Goal: Task Accomplishment & Management: Complete application form

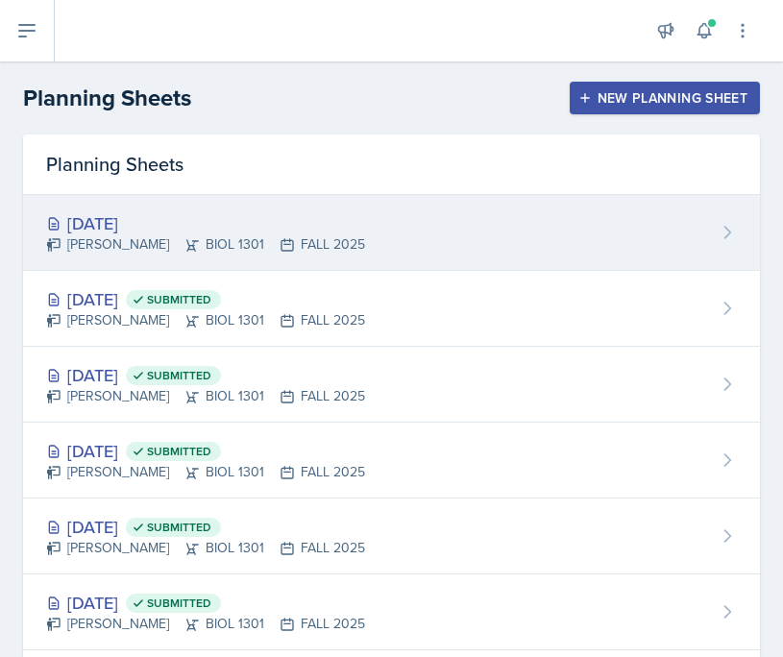
click at [158, 220] on div "[DATE]" at bounding box center [205, 223] width 319 height 26
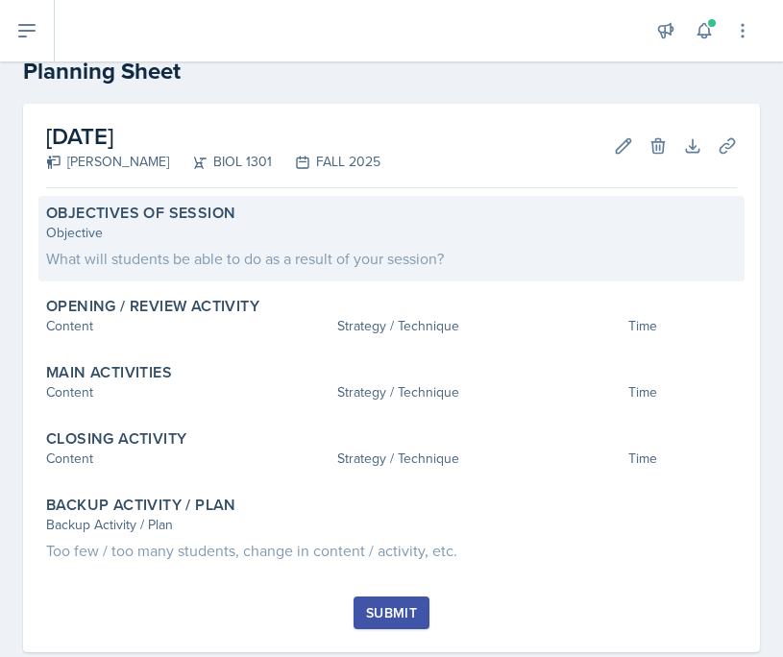
scroll to position [49, 0]
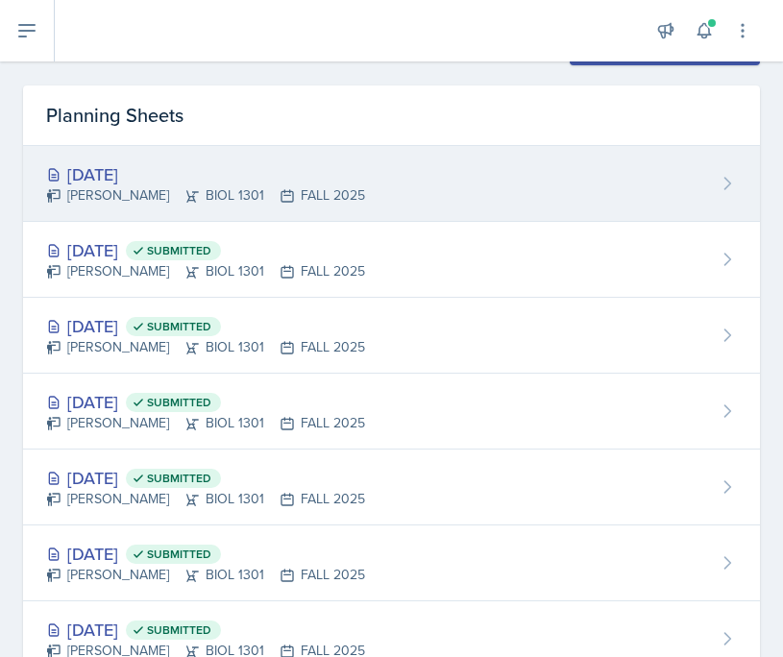
click at [167, 178] on div "[DATE]" at bounding box center [205, 174] width 319 height 26
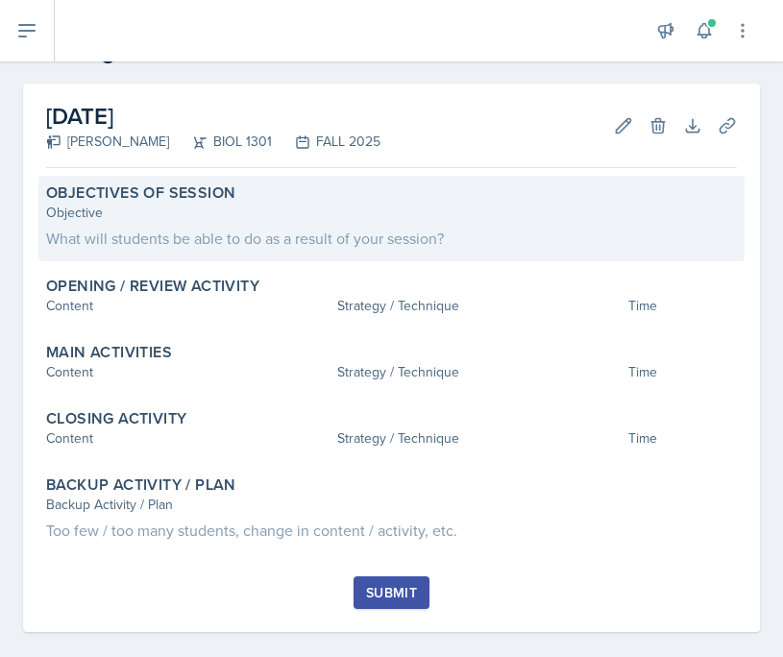
scroll to position [65, 0]
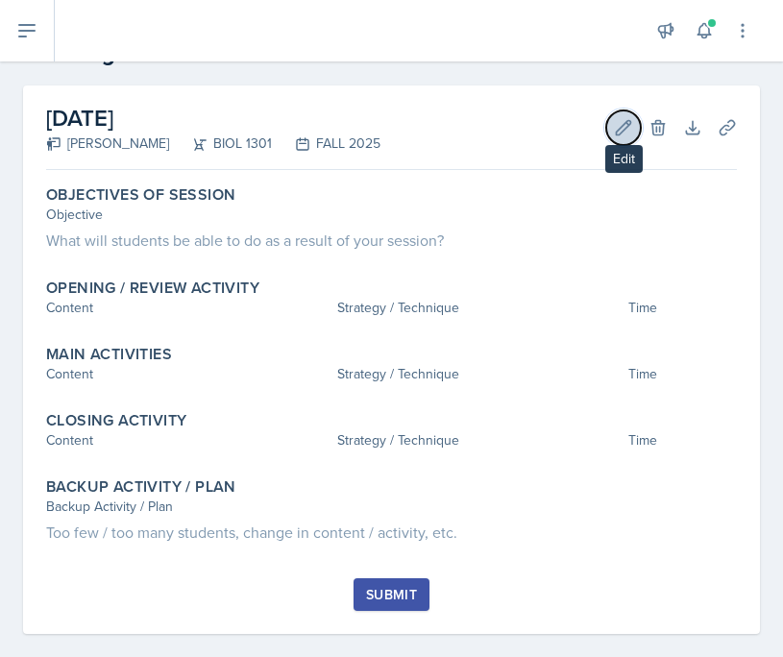
click at [626, 130] on icon at bounding box center [623, 127] width 19 height 19
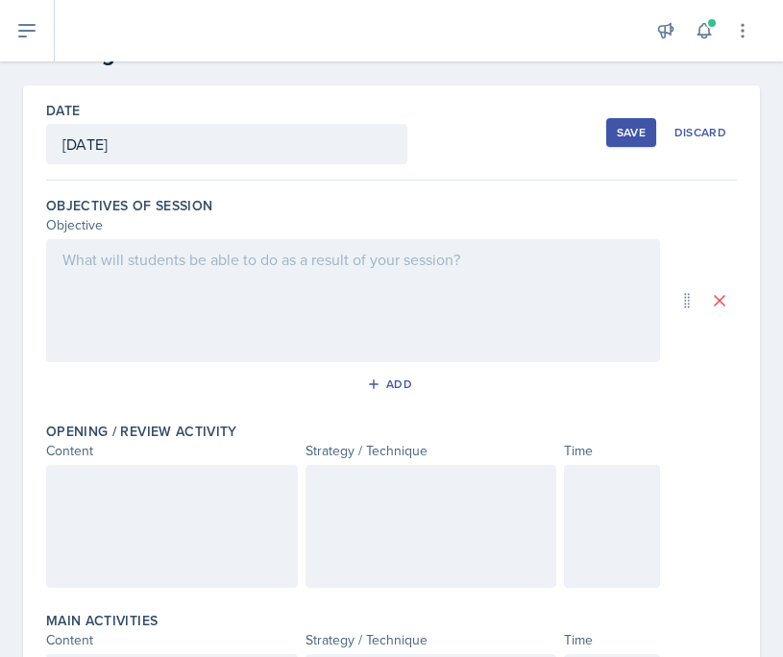
click at [382, 286] on div at bounding box center [353, 300] width 614 height 123
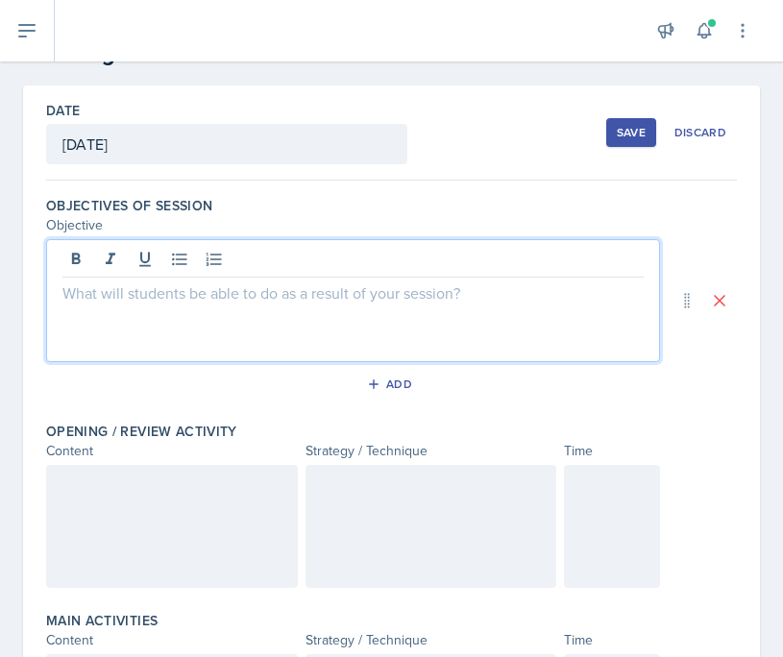
scroll to position [99, 0]
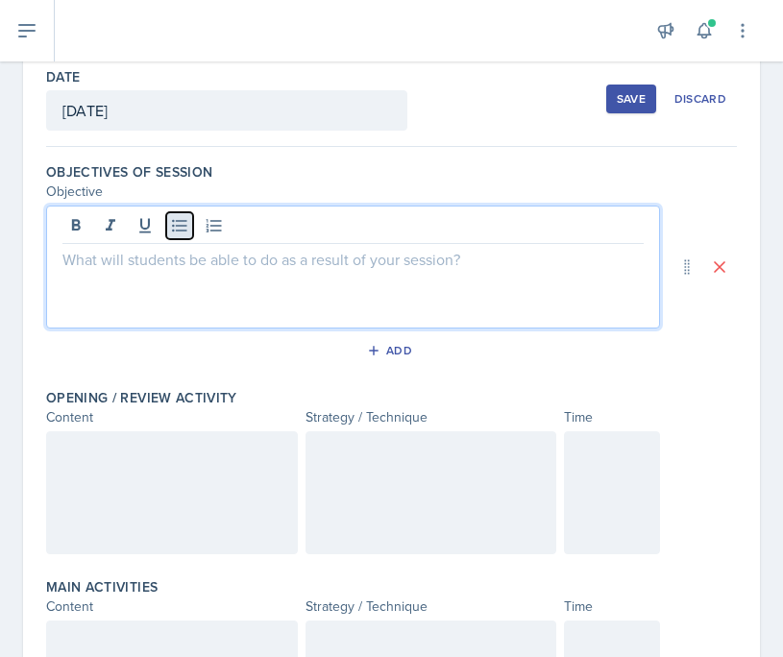
click at [176, 235] on button at bounding box center [179, 225] width 27 height 27
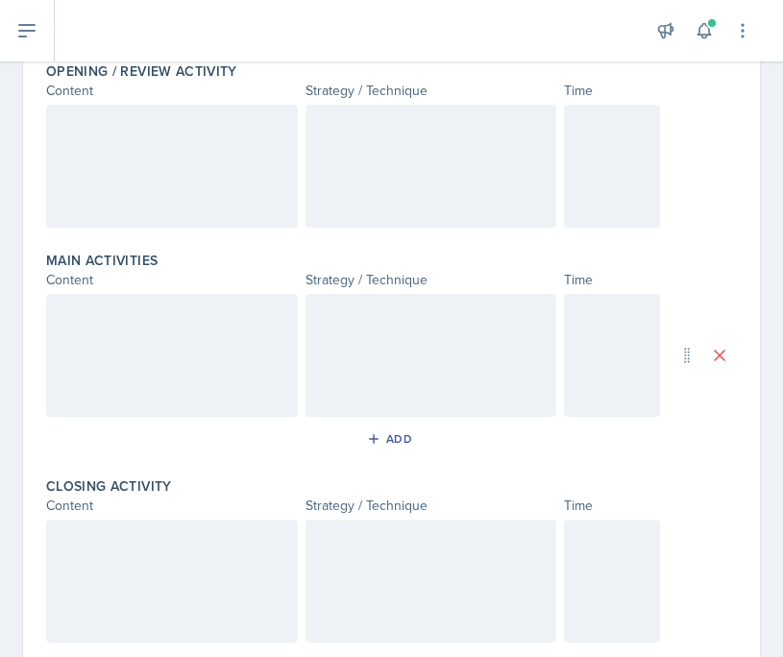
click at [138, 339] on div at bounding box center [172, 355] width 252 height 123
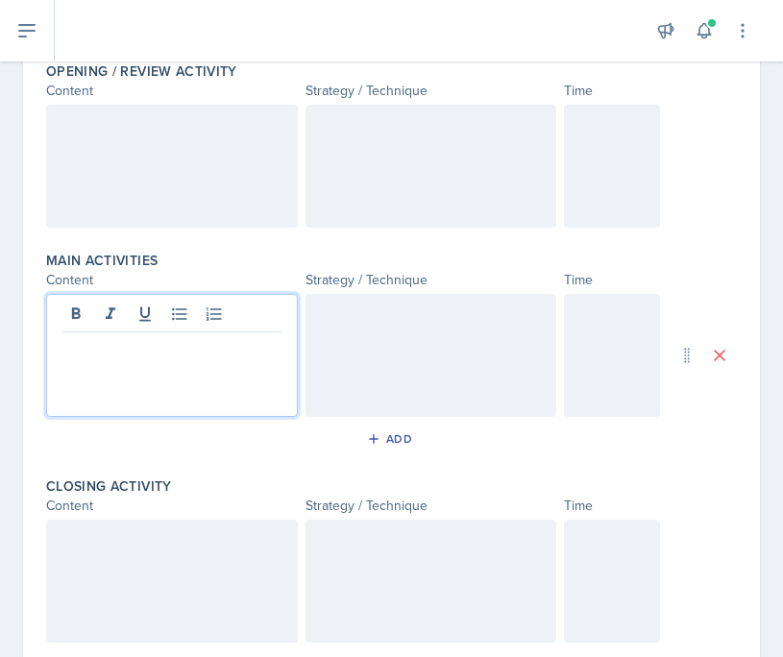
scroll to position [459, 0]
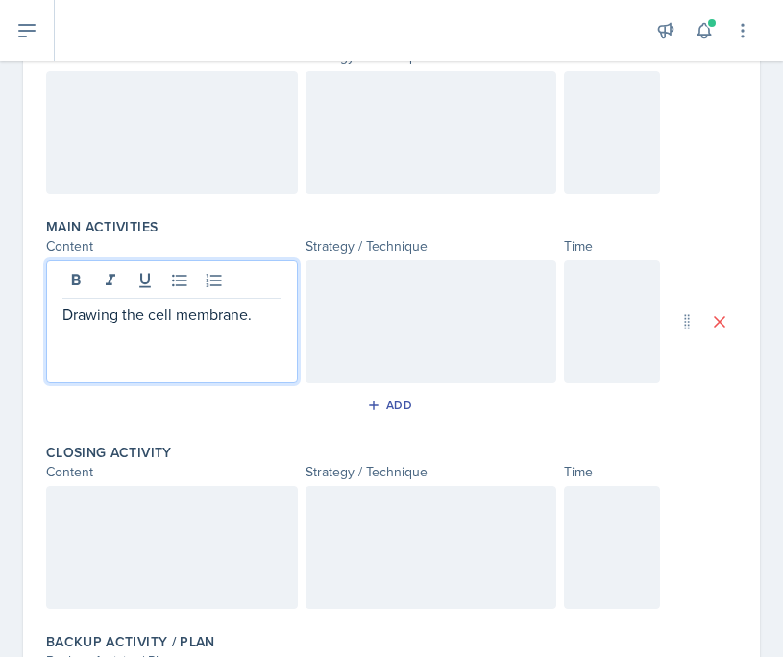
click at [302, 311] on div "Drawing the cell membrane." at bounding box center [353, 321] width 614 height 123
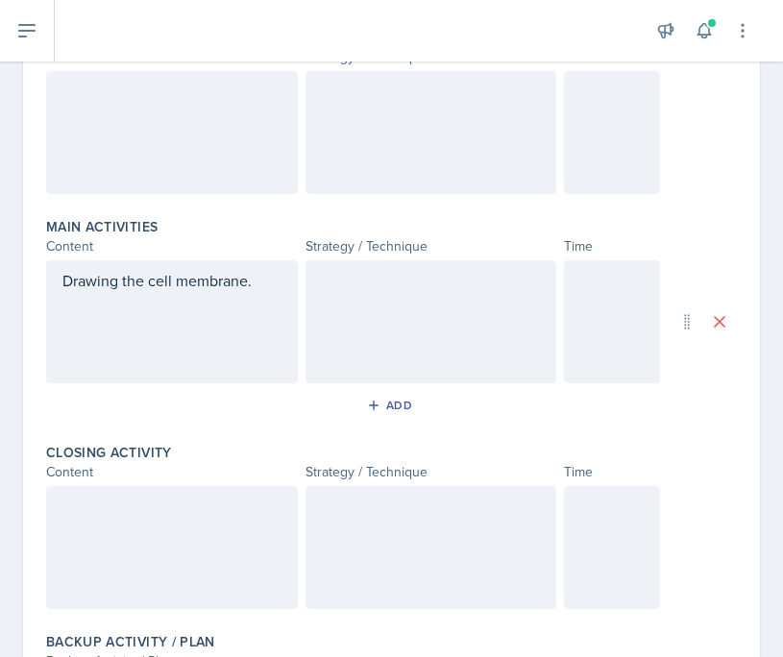
click at [326, 288] on div at bounding box center [431, 321] width 252 height 123
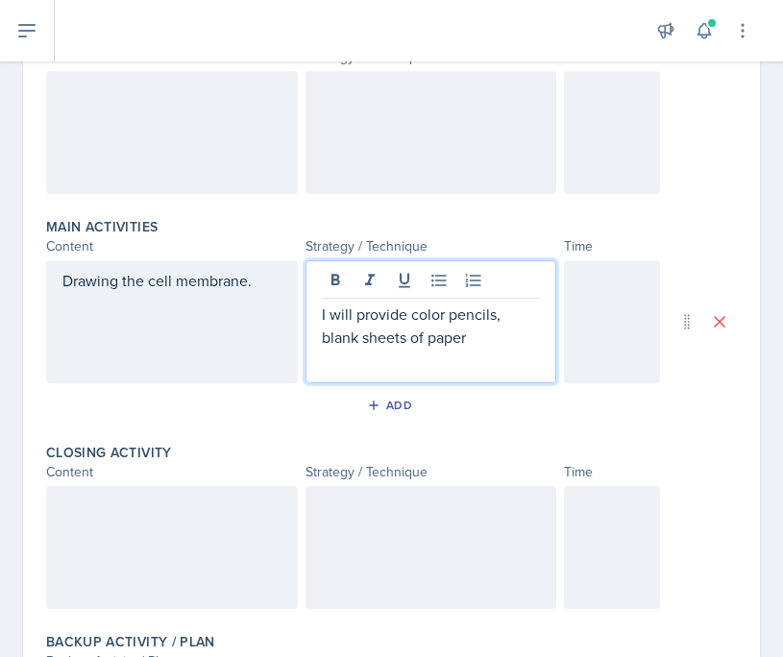
click at [322, 317] on p "I will provide color pencils, blank sheets of paper" at bounding box center [431, 326] width 219 height 46
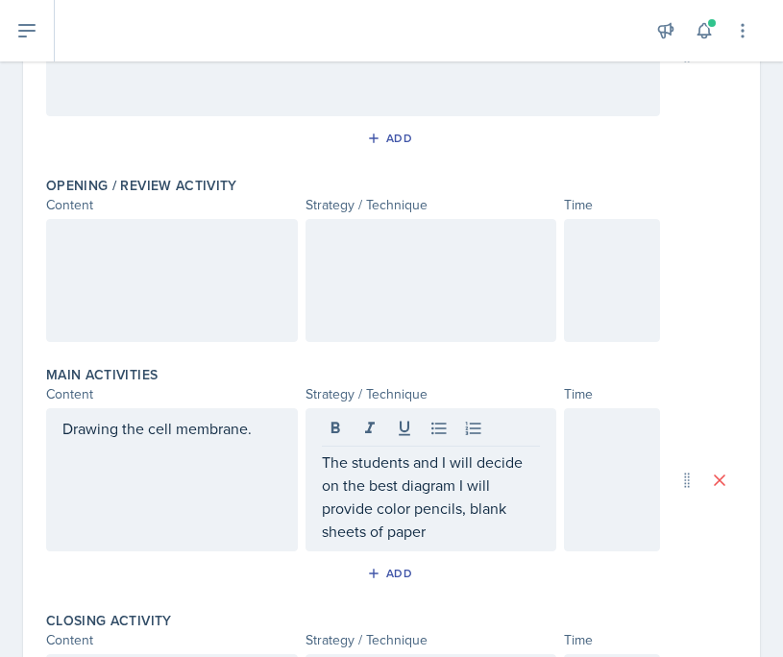
scroll to position [0, 0]
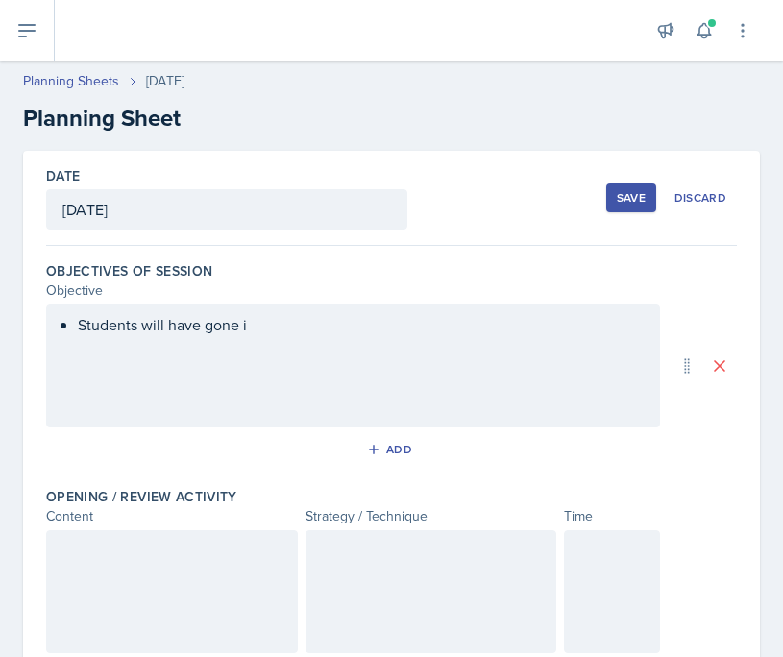
click at [619, 191] on div "Save" at bounding box center [631, 197] width 29 height 15
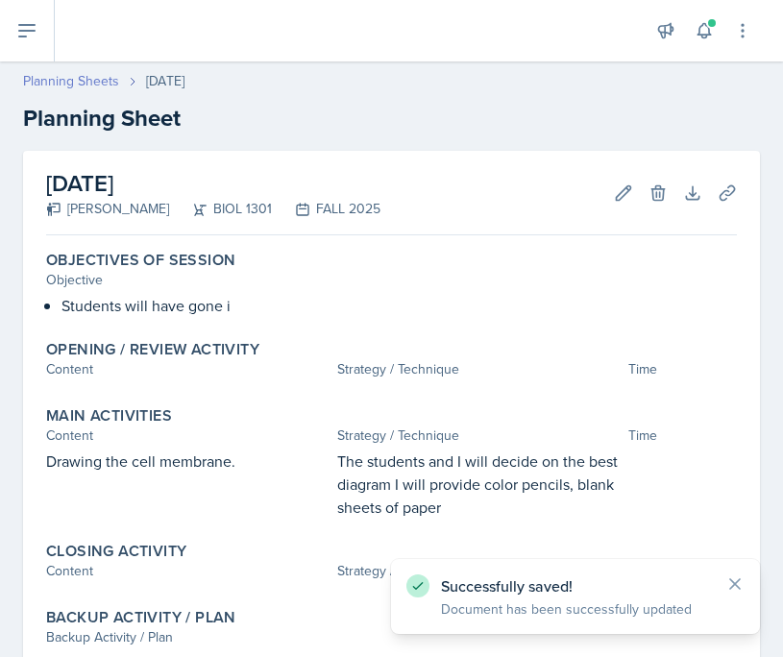
click at [97, 77] on link "Planning Sheets" at bounding box center [71, 81] width 96 height 20
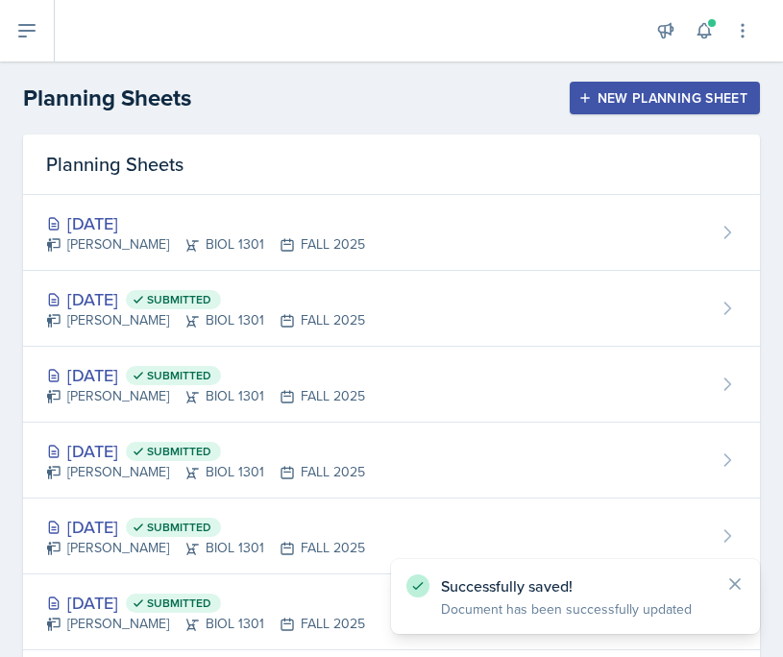
click at [671, 95] on div "New Planning Sheet" at bounding box center [664, 97] width 165 height 15
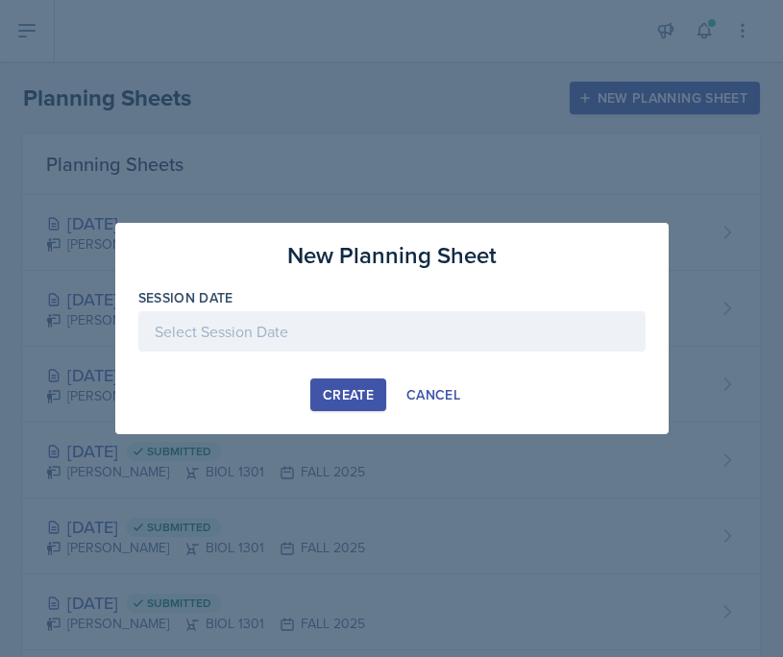
click at [349, 333] on div at bounding box center [391, 331] width 507 height 40
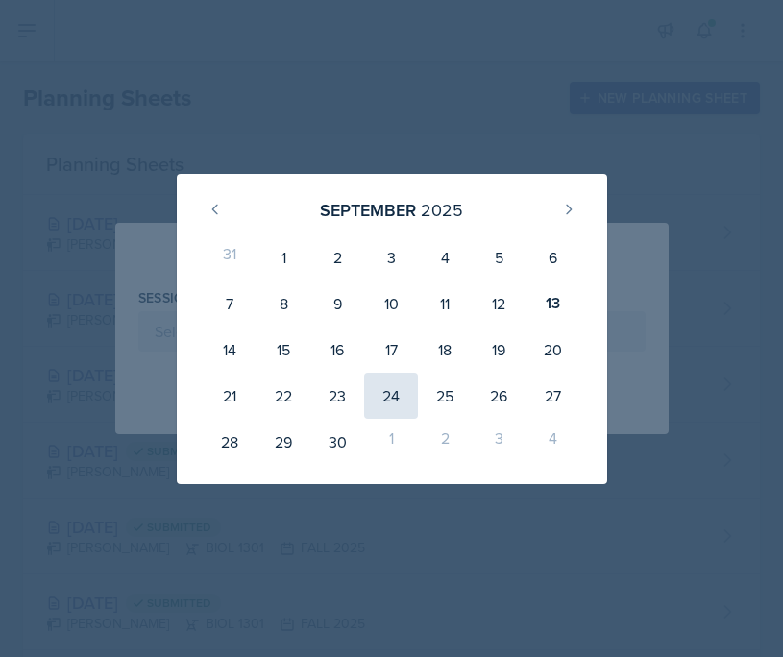
click at [397, 388] on div "24" at bounding box center [391, 396] width 54 height 46
type input "[DATE]"
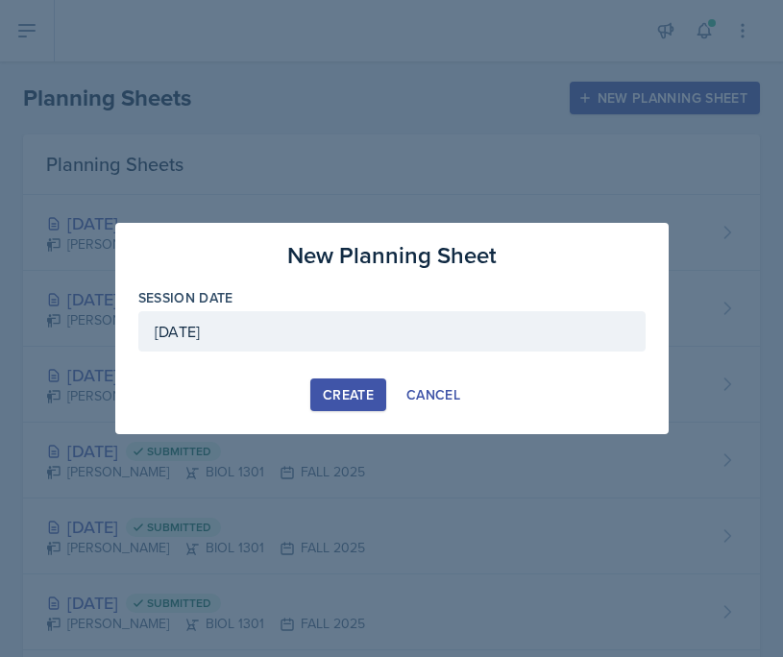
click at [351, 390] on div "Create" at bounding box center [348, 394] width 51 height 15
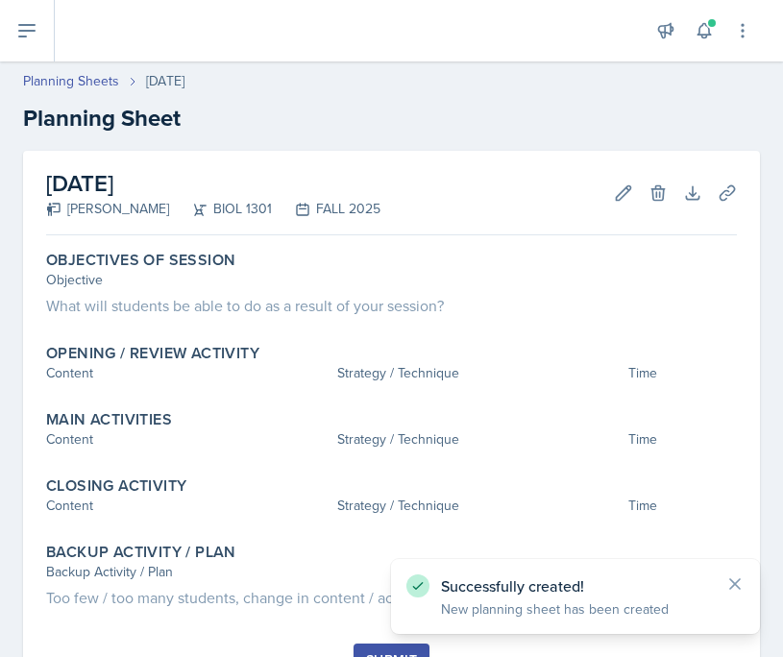
click at [340, 183] on h2 "[DATE]" at bounding box center [213, 183] width 334 height 35
click at [614, 203] on button "Edit" at bounding box center [623, 193] width 35 height 35
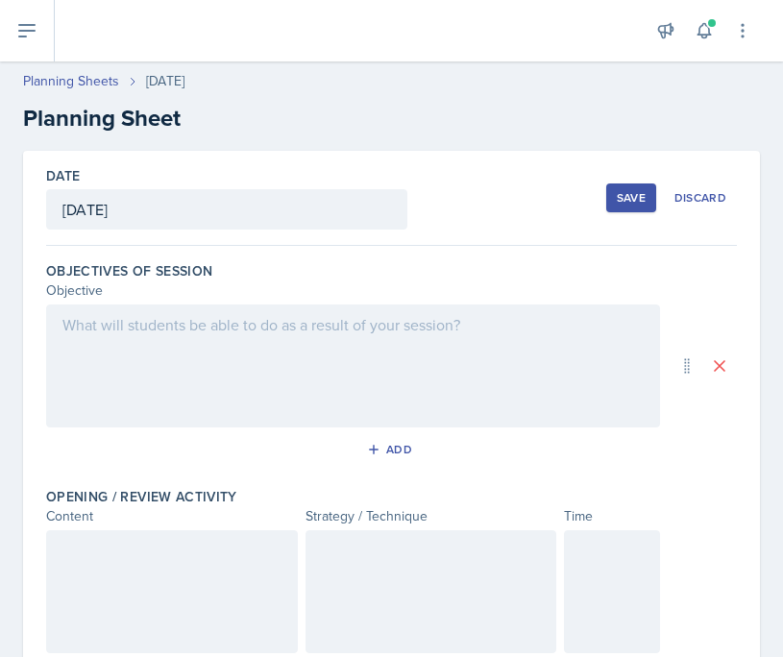
click at [237, 210] on div "[DATE]" at bounding box center [226, 209] width 361 height 40
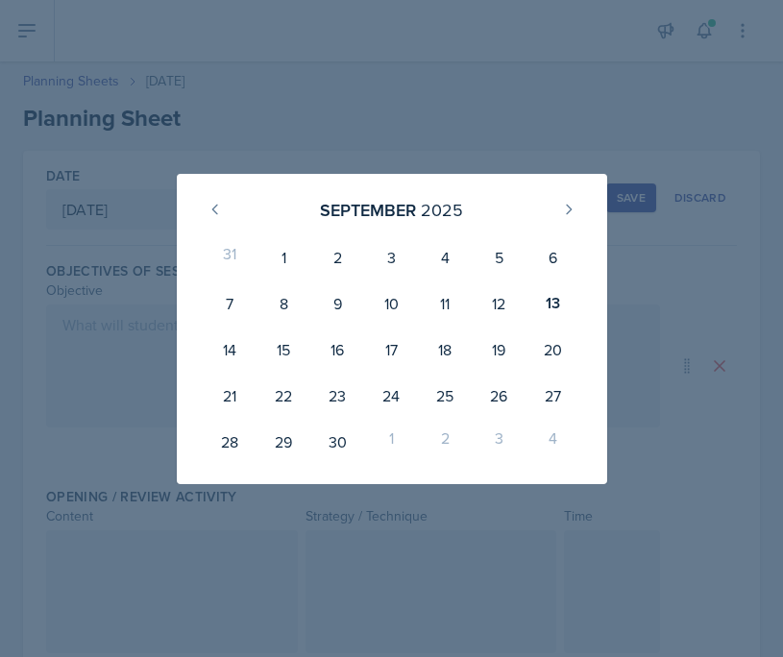
click at [392, 120] on div at bounding box center [391, 328] width 783 height 657
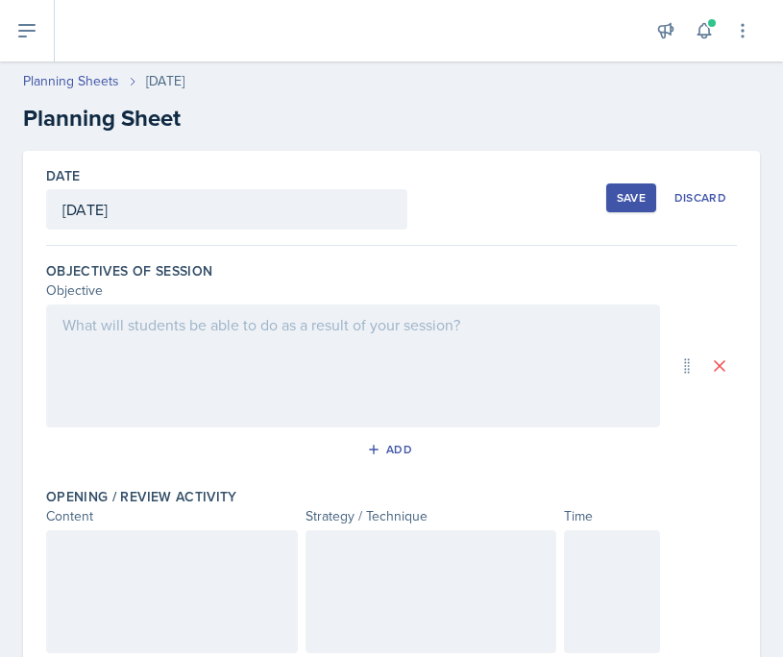
click at [198, 295] on div "Objective" at bounding box center [353, 290] width 614 height 20
click at [185, 330] on div at bounding box center [353, 365] width 614 height 123
click at [621, 199] on div "Save" at bounding box center [631, 197] width 29 height 15
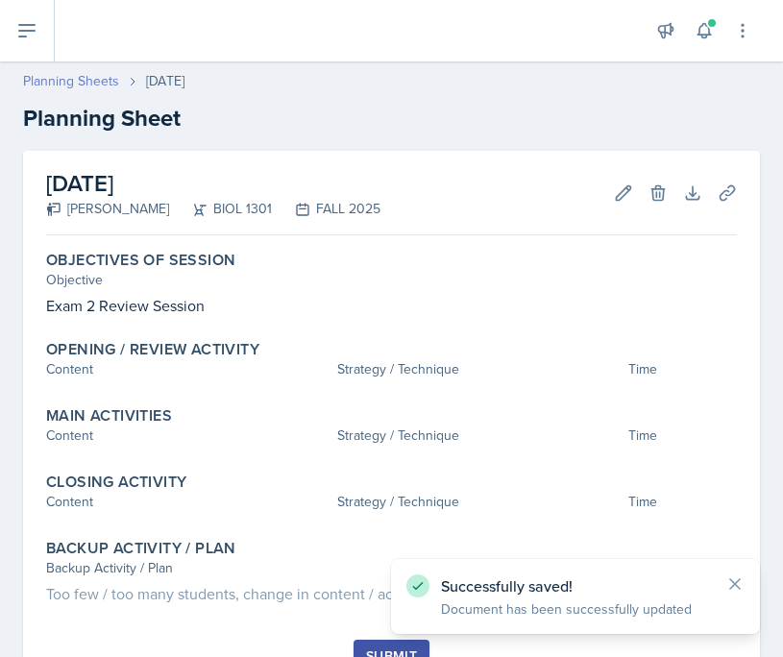
click at [96, 85] on link "Planning Sheets" at bounding box center [71, 81] width 96 height 20
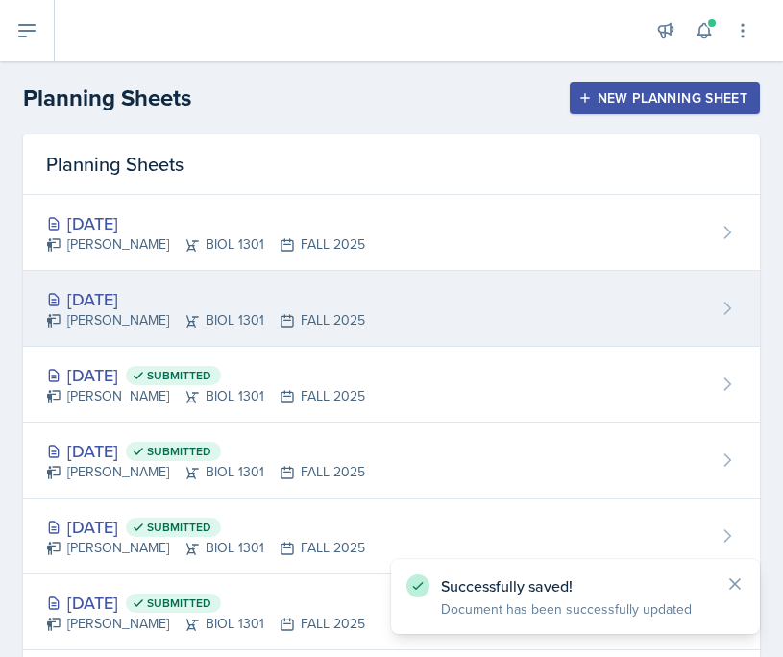
click at [119, 296] on div "[DATE]" at bounding box center [205, 299] width 319 height 26
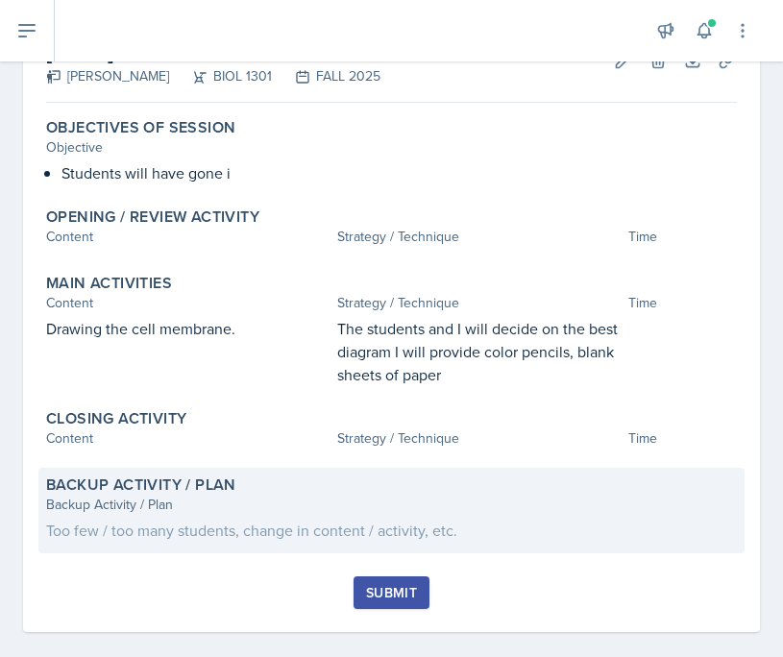
scroll to position [154, 0]
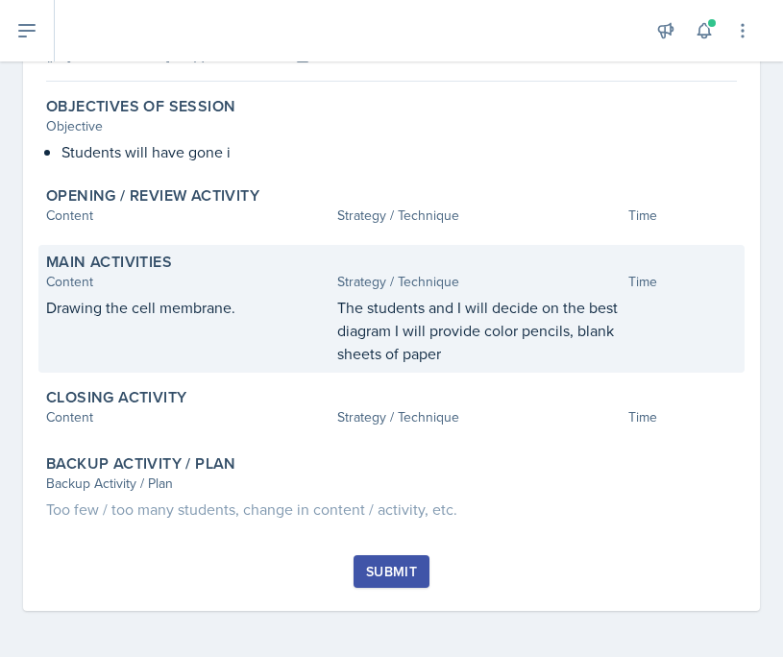
click at [512, 365] on div "Main Activities Content Strategy / Technique Time Drawing the cell membrane. Th…" at bounding box center [391, 309] width 706 height 128
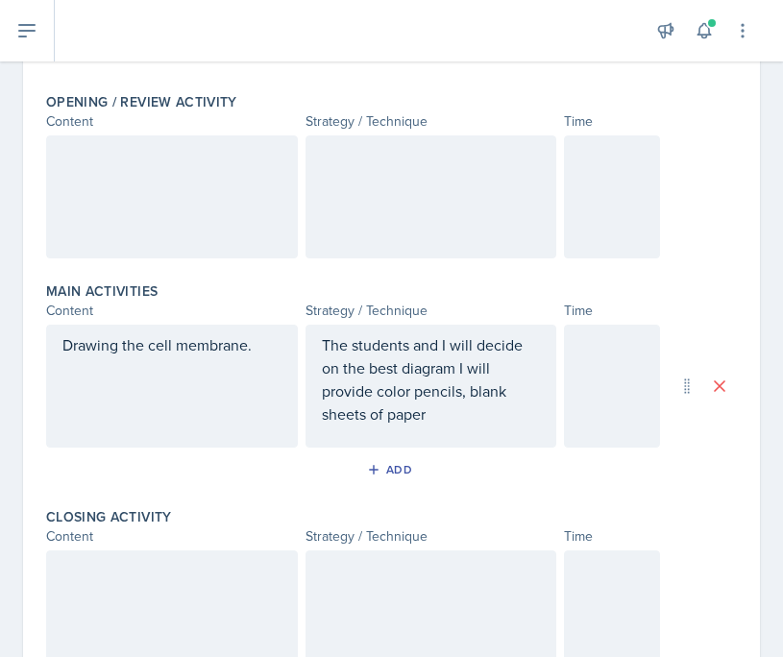
scroll to position [419, 0]
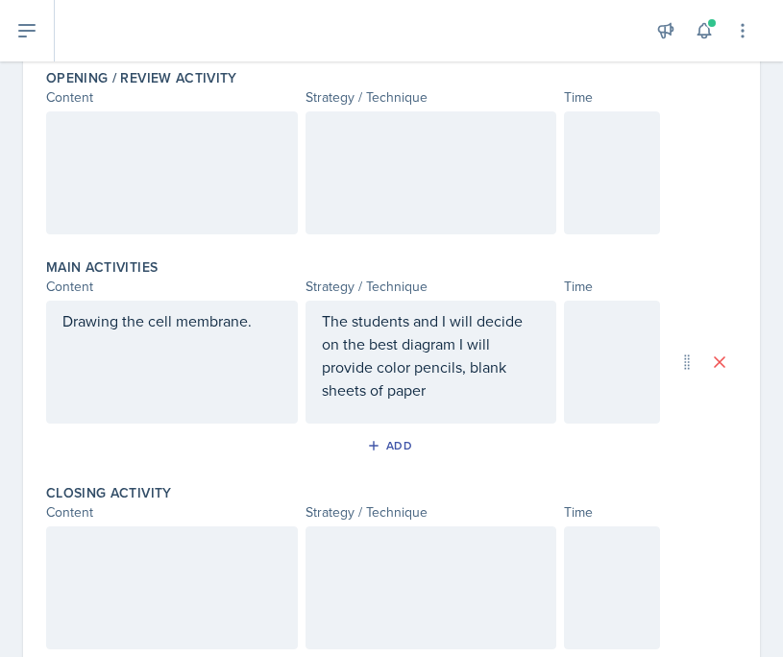
click at [459, 348] on p "The students and I will decide on the best diagram I will provide color pencils…" at bounding box center [431, 355] width 219 height 92
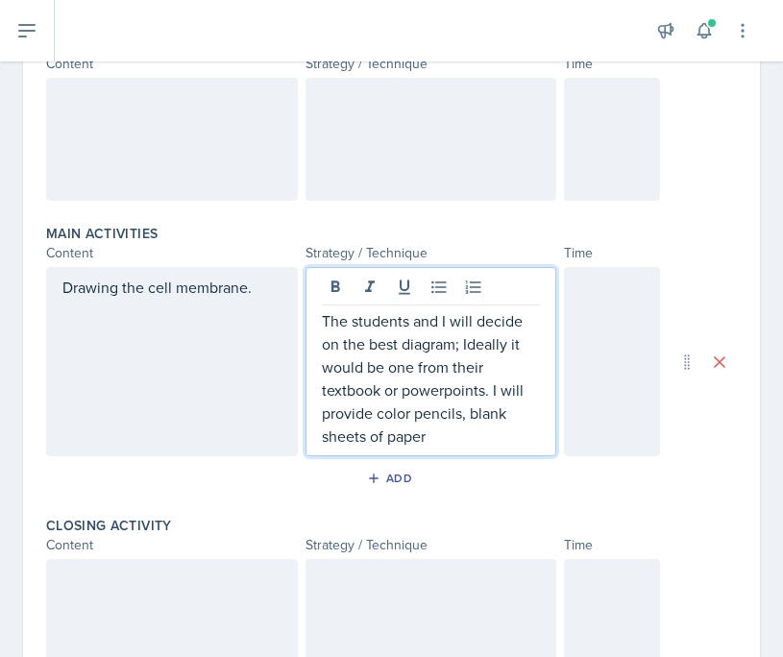
click at [452, 435] on p "The students and I will decide on the best diagram; Ideally it would be one fro…" at bounding box center [431, 378] width 219 height 138
click at [467, 421] on p "The students and I will decide on the best diagram; Ideally it would be one fro…" at bounding box center [431, 378] width 219 height 138
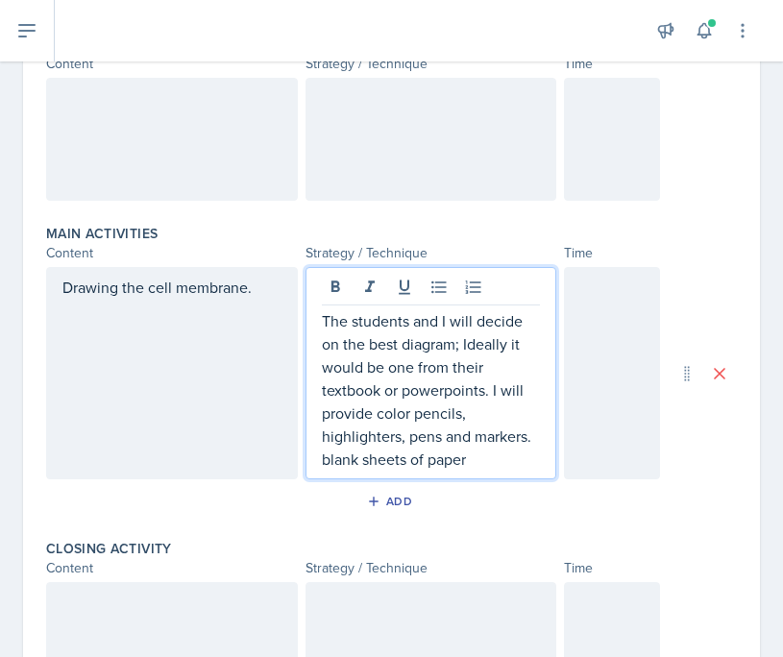
click at [441, 459] on p "The students and I will decide on the best diagram; Ideally it would be one fro…" at bounding box center [431, 389] width 219 height 161
click at [441, 460] on p "The students and I will decide on the best diagram; Ideally it would be one fro…" at bounding box center [431, 389] width 219 height 161
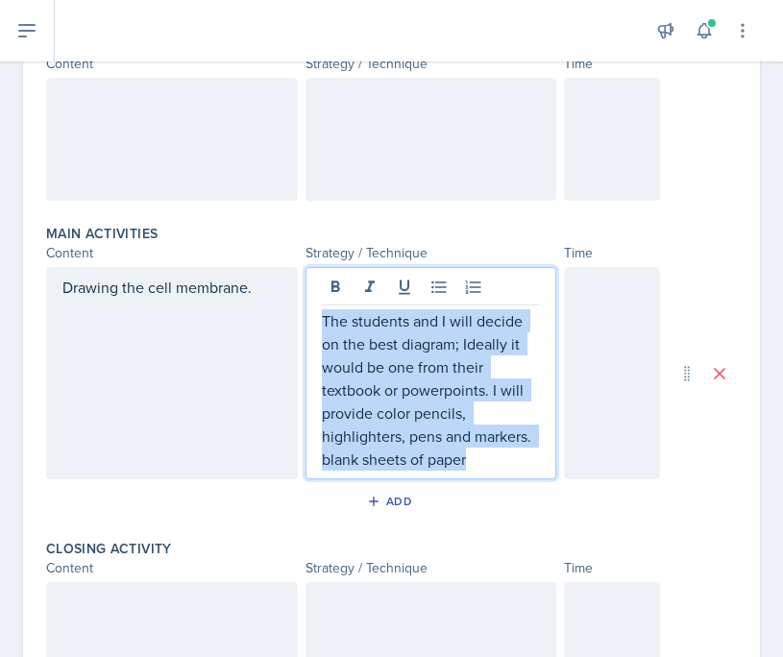
click at [441, 460] on p "The students and I will decide on the best diagram; Ideally it would be one fro…" at bounding box center [431, 389] width 219 height 161
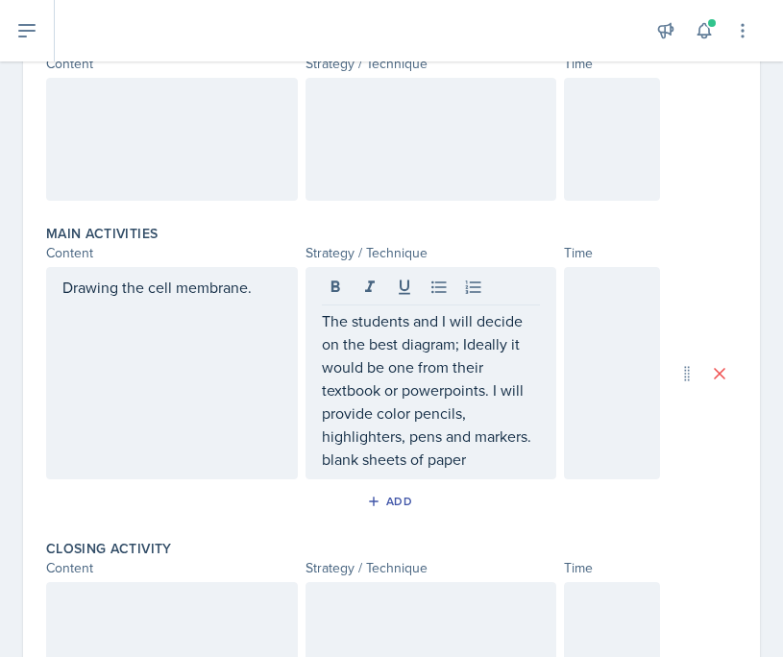
drag, startPoint x: 317, startPoint y: 462, endPoint x: 496, endPoint y: 458, distance: 178.7
click at [496, 458] on div "The students and I will decide on the best diagram; Ideally it would be one fro…" at bounding box center [431, 373] width 252 height 212
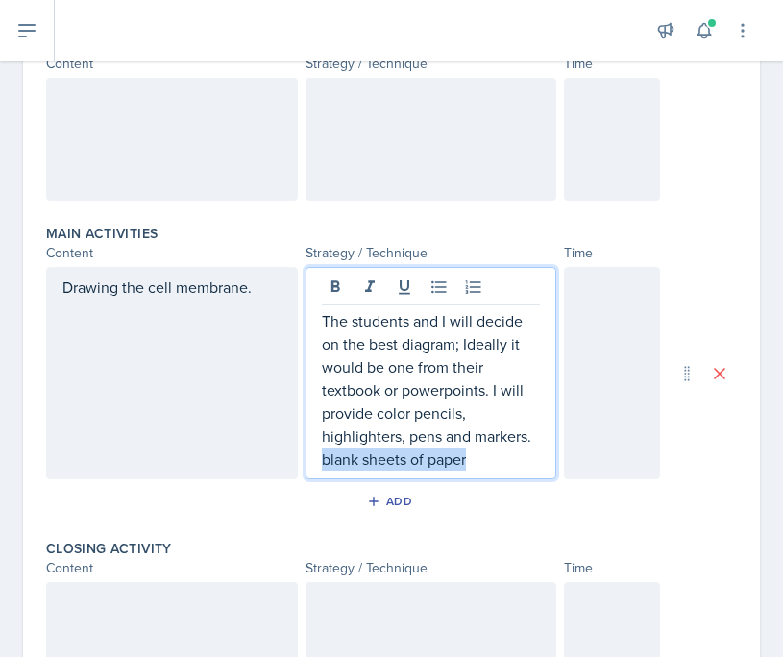
drag, startPoint x: 496, startPoint y: 458, endPoint x: 306, endPoint y: 455, distance: 189.3
click at [306, 455] on div "The students and I will decide on the best diagram; Ideally it would be one fro…" at bounding box center [431, 373] width 252 height 212
click at [489, 397] on p "The students and I will decide on the best diagram; Ideally it would be one fro…" at bounding box center [431, 378] width 219 height 138
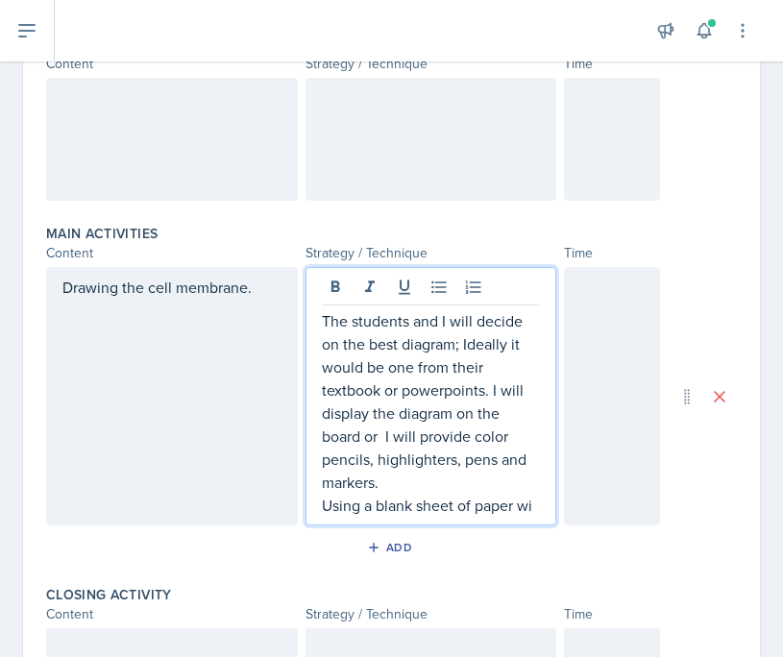
click at [515, 507] on p "Using a blank sheet of paper wi" at bounding box center [431, 505] width 219 height 23
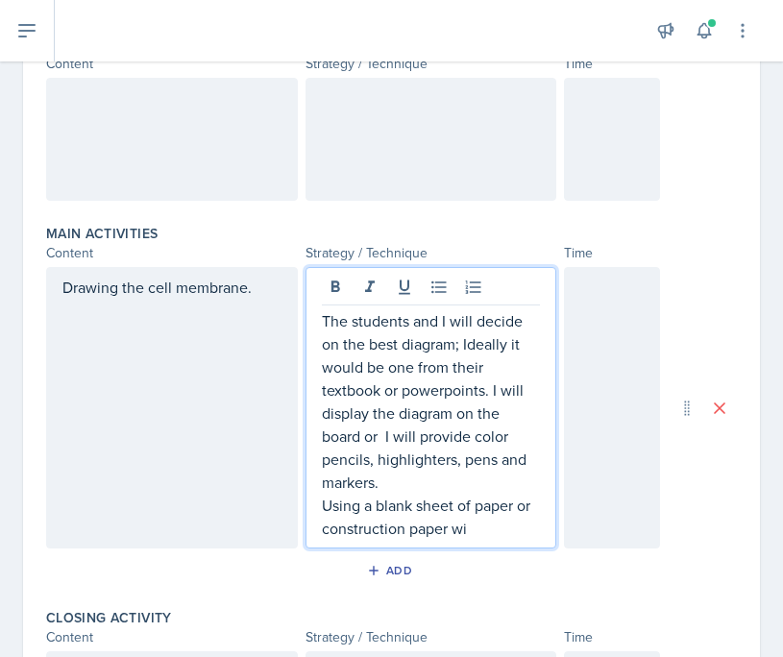
click at [520, 525] on p "Using a blank sheet of paper or construction paper wi" at bounding box center [431, 517] width 219 height 46
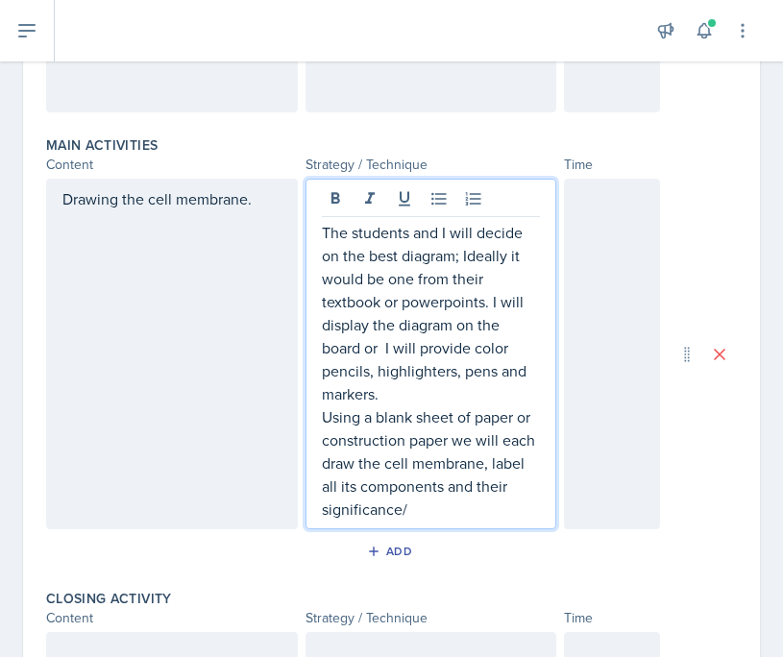
scroll to position [547, 0]
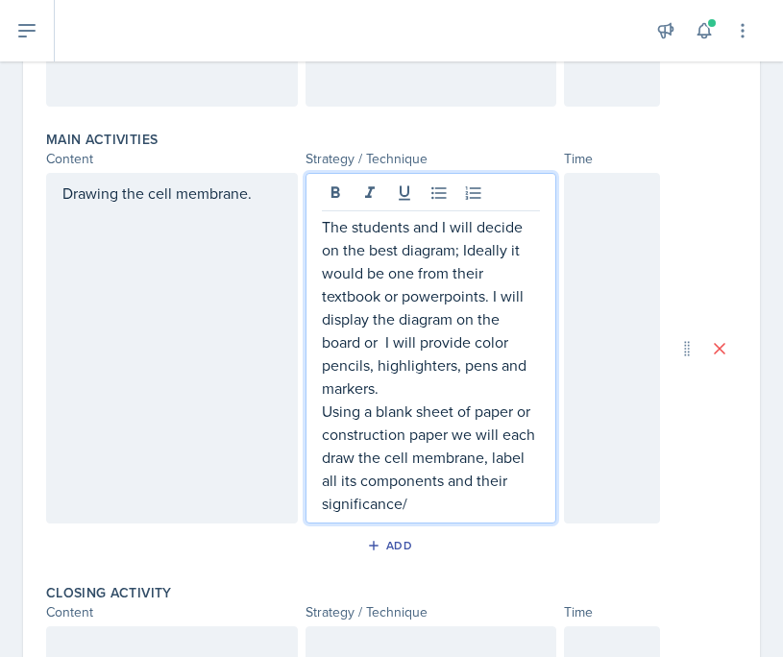
click at [451, 497] on p "Using a blank sheet of paper or construction paper we will each draw the cell m…" at bounding box center [431, 457] width 219 height 115
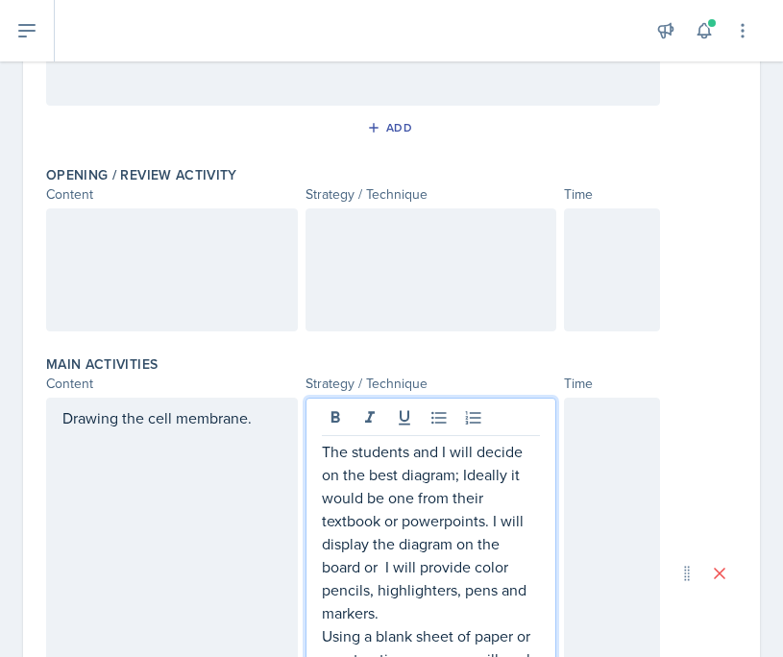
click at [604, 263] on div at bounding box center [612, 269] width 96 height 123
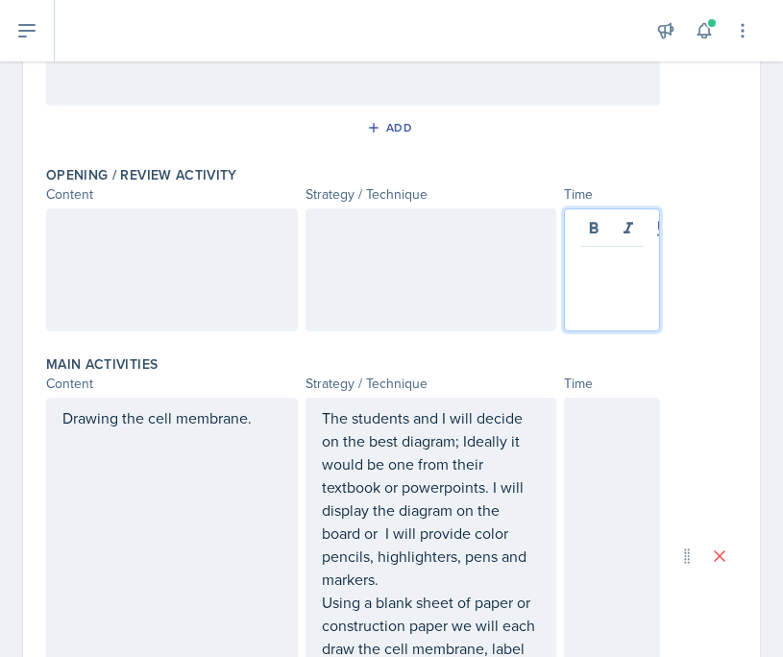
scroll to position [355, 0]
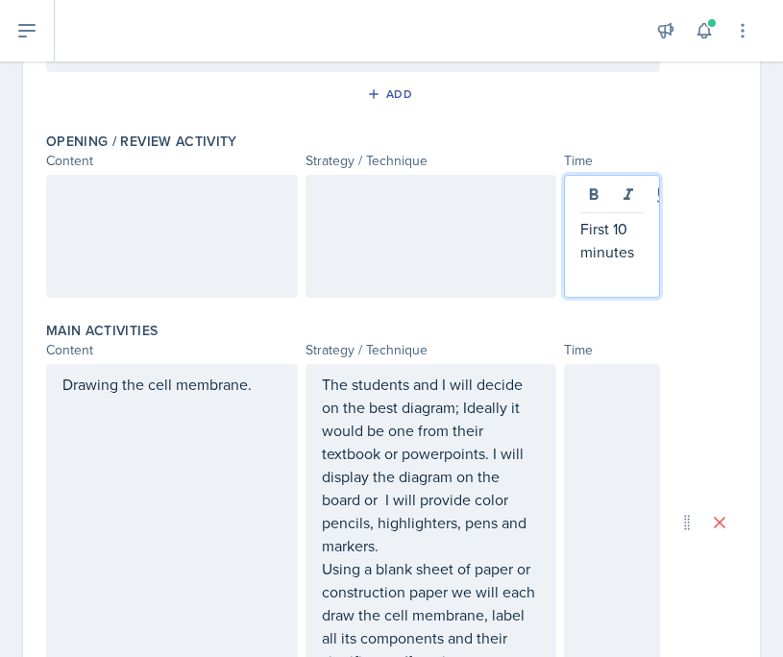
click at [594, 391] on div at bounding box center [612, 522] width 96 height 317
click at [588, 222] on p "First 10 minutes" at bounding box center [611, 240] width 63 height 46
click at [595, 412] on p "Next 40 Minutes" at bounding box center [611, 396] width 63 height 46
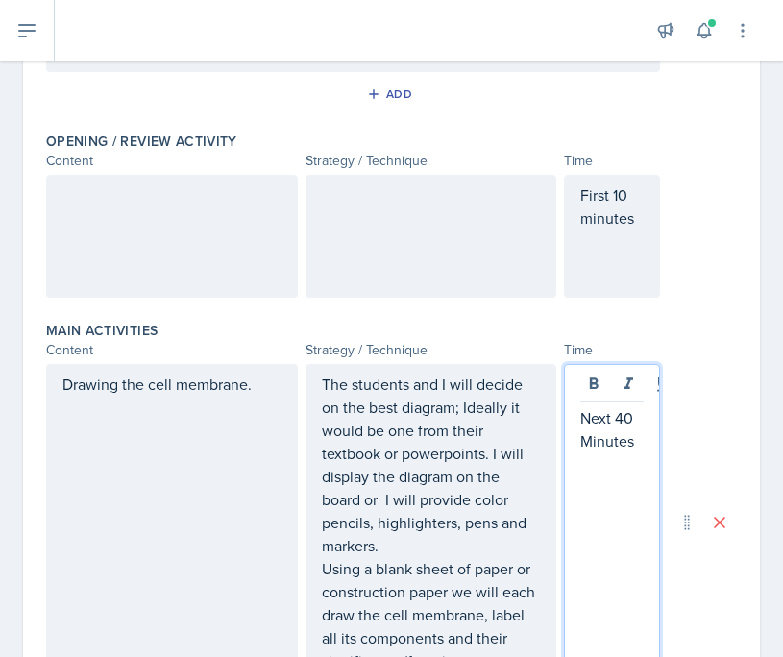
click at [590, 445] on p "Next 40 Minutes" at bounding box center [611, 429] width 63 height 46
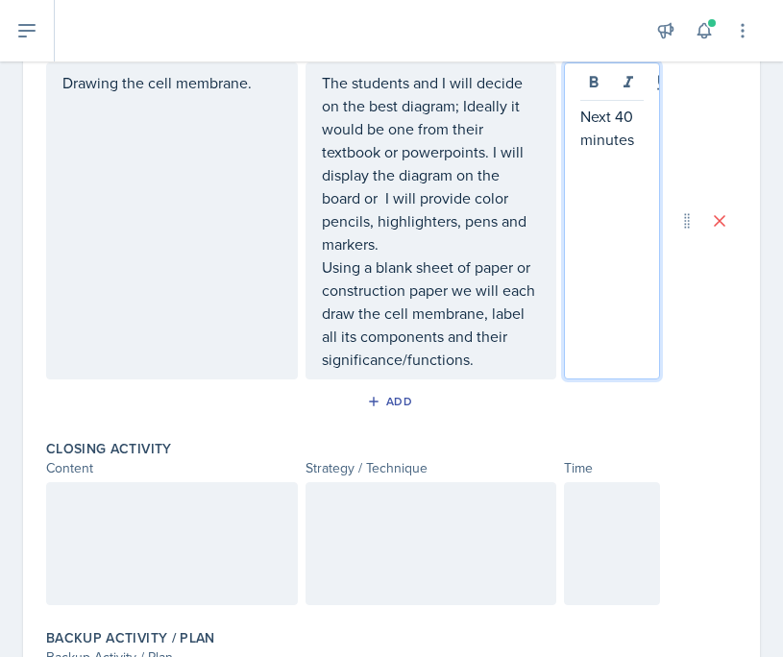
scroll to position [683, 0]
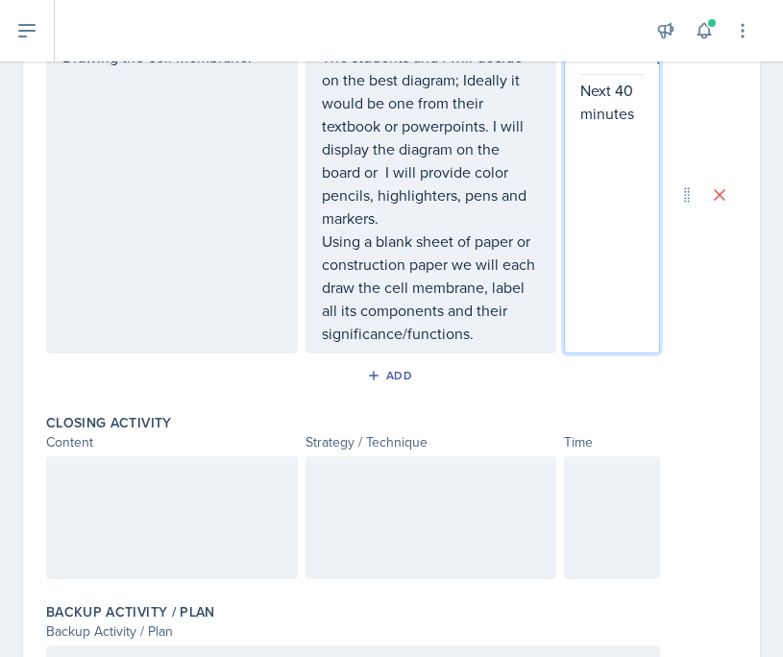
click at [593, 516] on div at bounding box center [612, 517] width 96 height 123
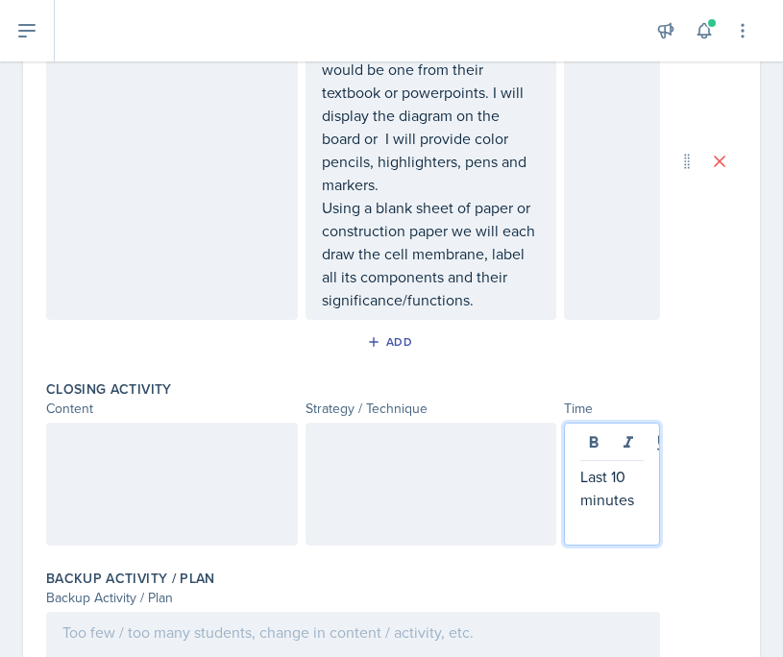
click at [202, 514] on div at bounding box center [172, 484] width 252 height 123
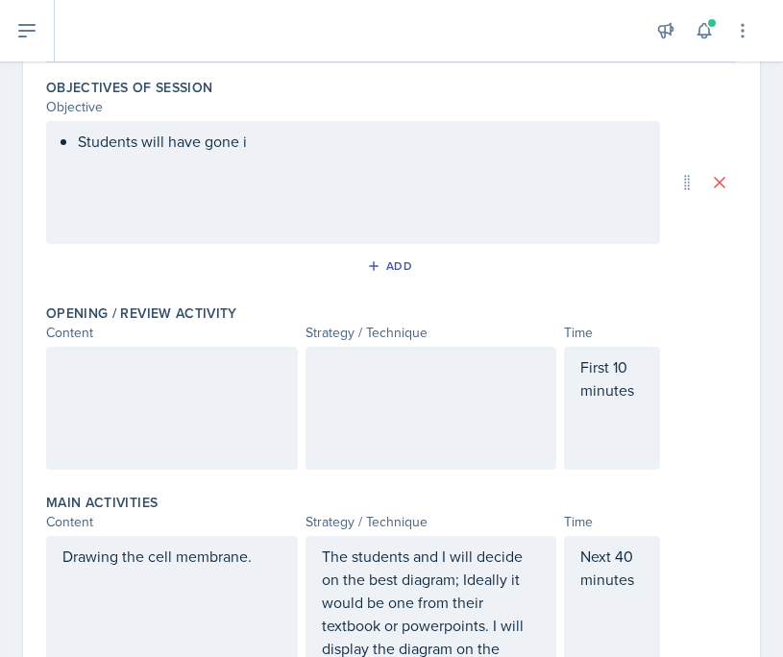
click at [186, 405] on div at bounding box center [172, 408] width 252 height 123
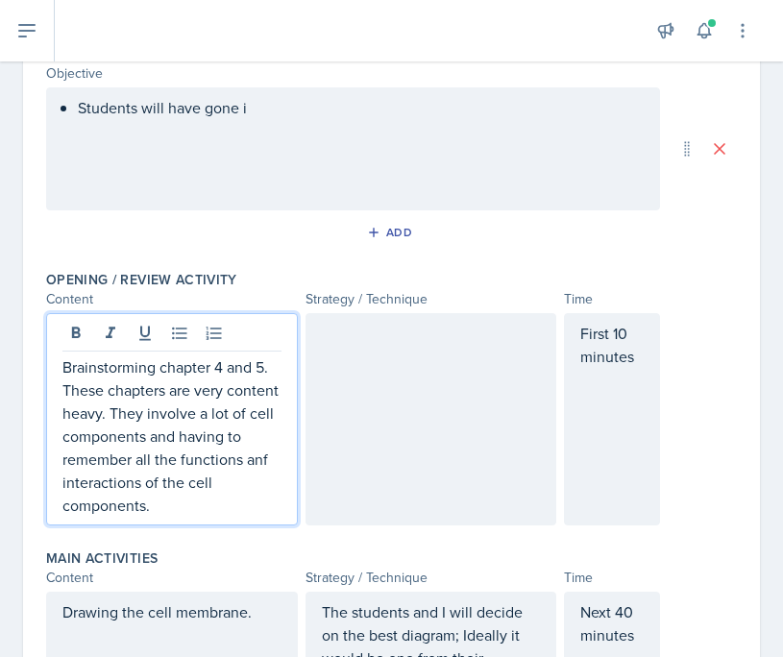
click at [268, 464] on p "Brainstorming chapter 4 and 5. These chapters are very content heavy. They invo…" at bounding box center [171, 435] width 219 height 161
click at [184, 504] on p "Brainstorming chapter 4 and 5. These chapters are very content heavy. They invo…" at bounding box center [171, 435] width 219 height 161
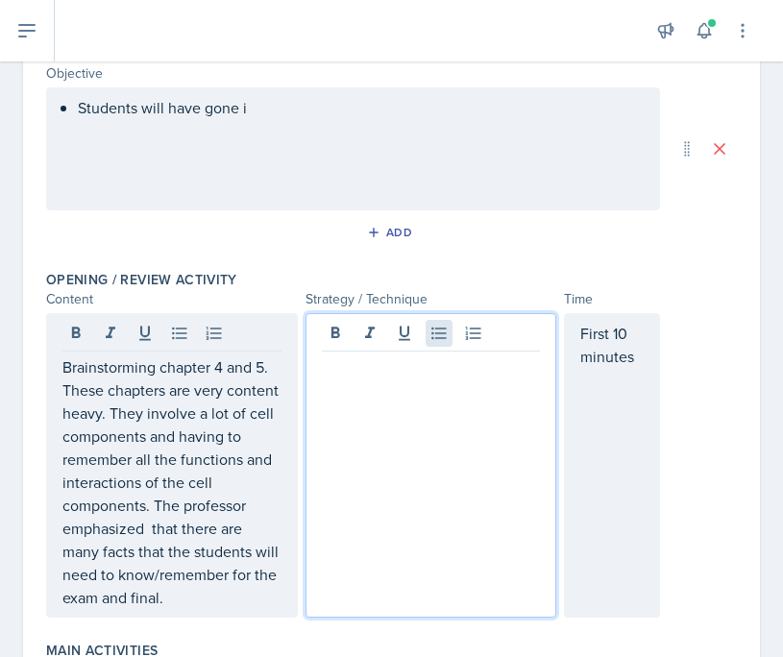
click at [444, 342] on div at bounding box center [431, 465] width 252 height 304
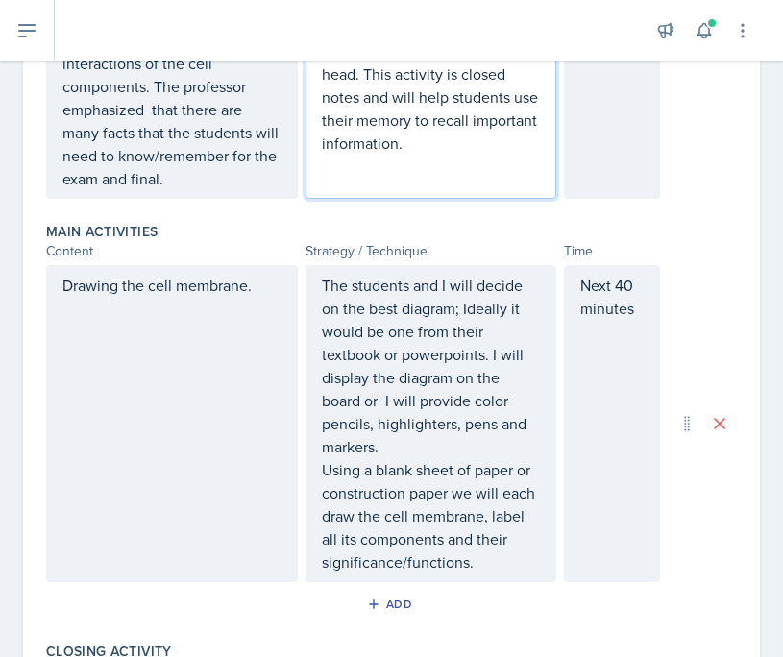
scroll to position [690, 0]
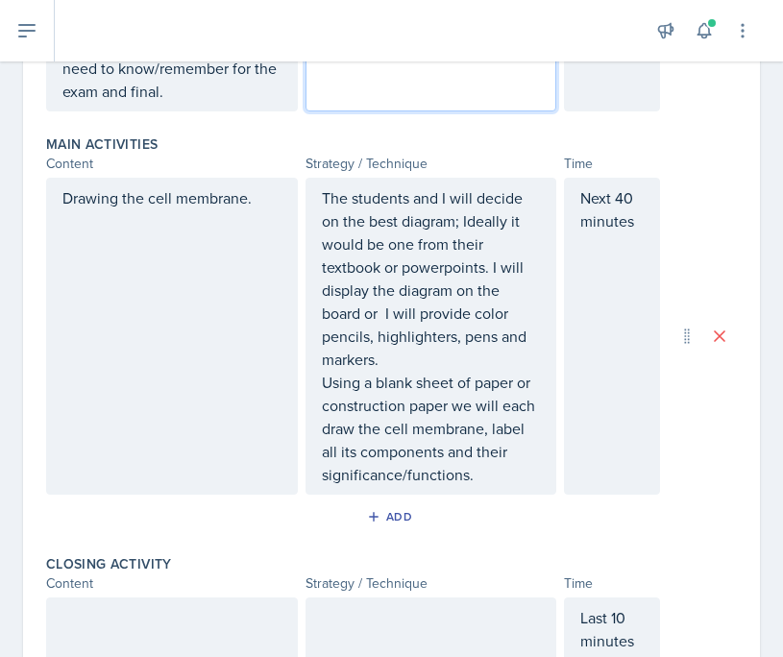
click at [245, 275] on div "Drawing the cell membrane." at bounding box center [172, 336] width 252 height 317
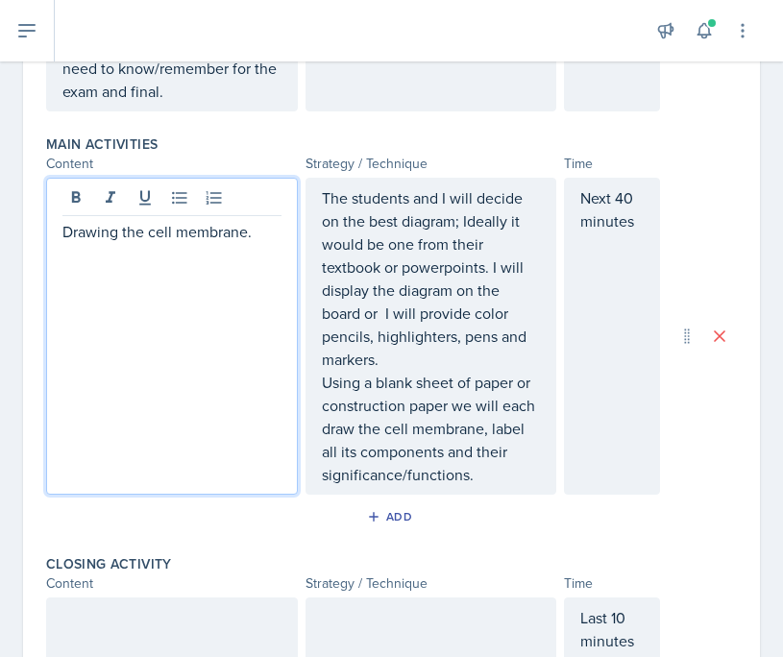
scroll to position [723, 0]
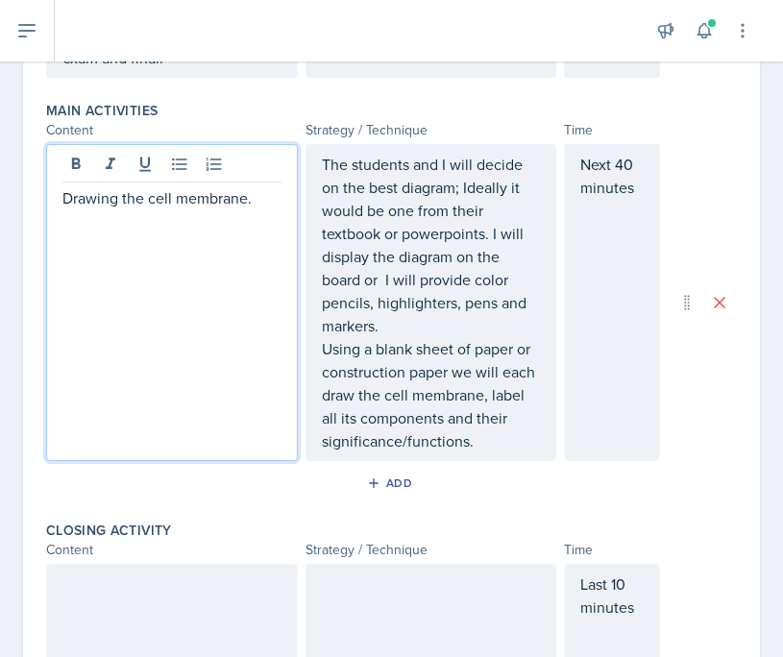
click at [256, 203] on p "Drawing the cell membrane." at bounding box center [171, 197] width 219 height 23
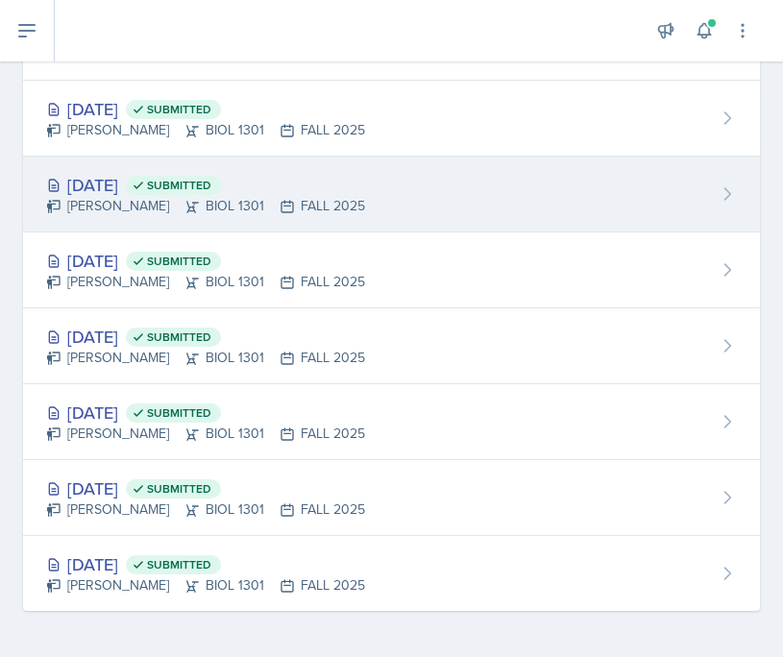
scroll to position [265, 0]
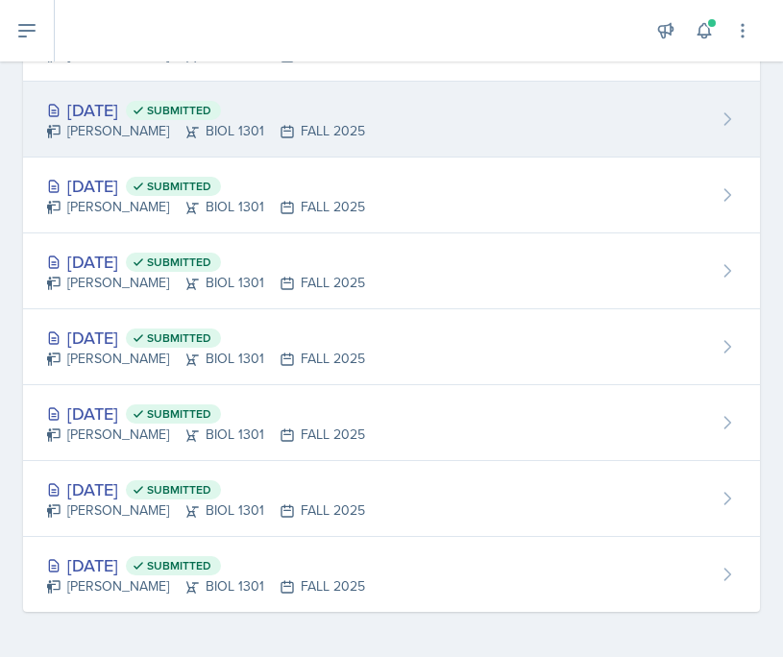
click at [213, 142] on div "[DATE] Submitted [PERSON_NAME] BIOL 1301 FALL 2025" at bounding box center [391, 120] width 737 height 76
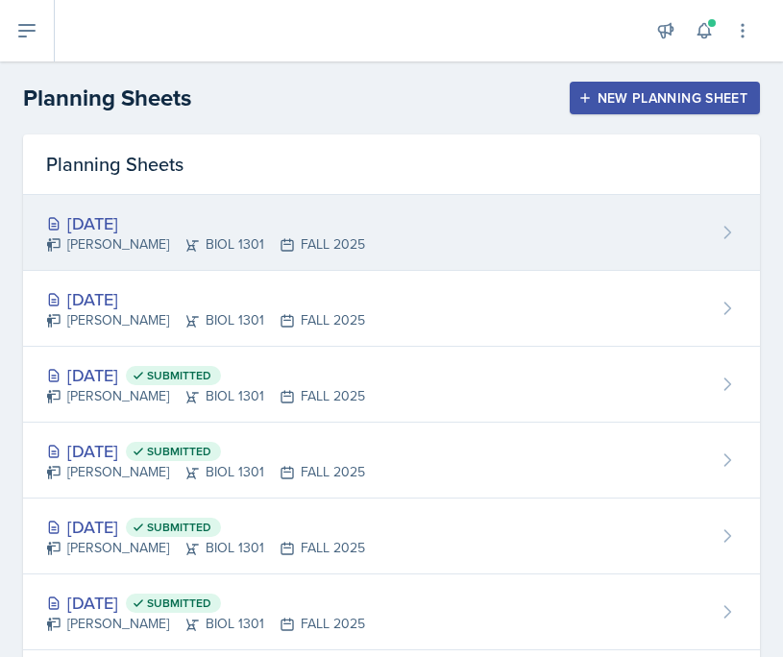
click at [136, 234] on div "[PERSON_NAME] BIOL 1301 FALL 2025" at bounding box center [205, 244] width 319 height 20
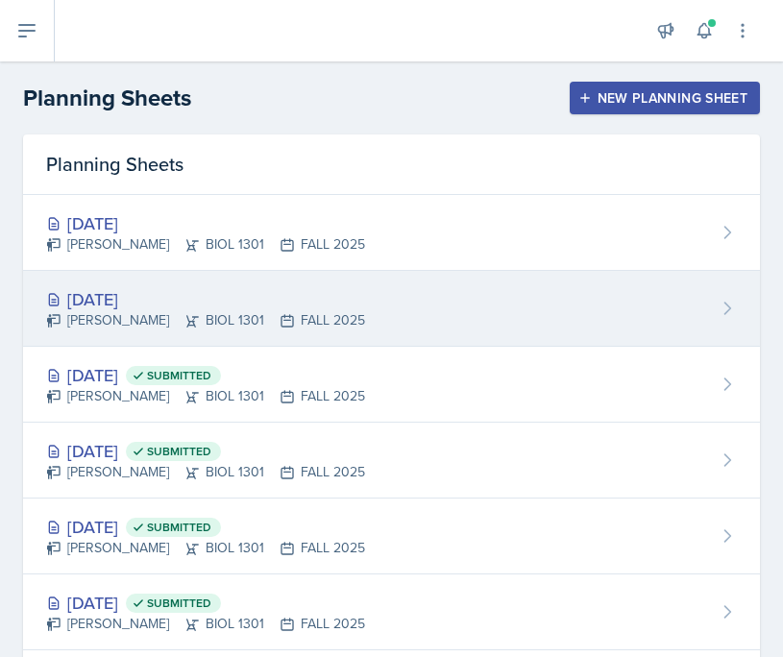
click at [81, 305] on div "[DATE]" at bounding box center [205, 299] width 319 height 26
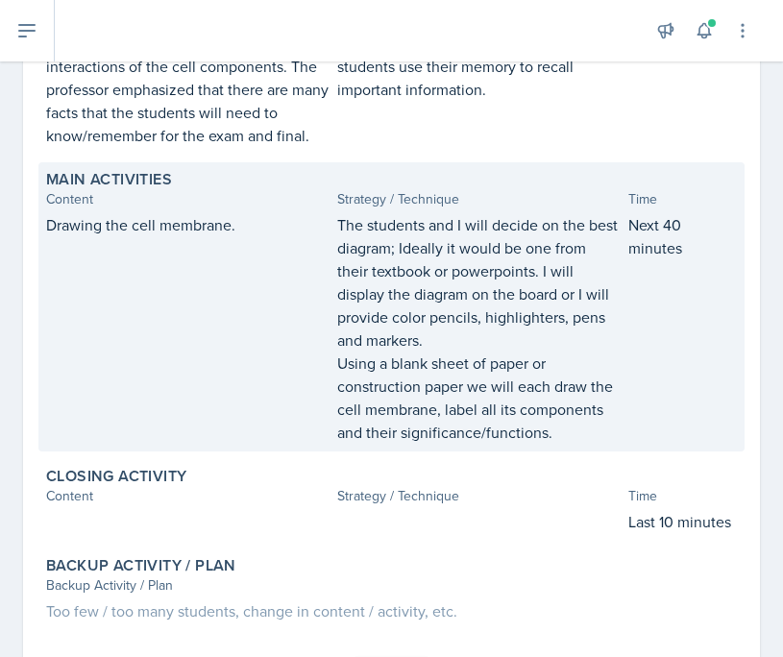
scroll to position [523, 0]
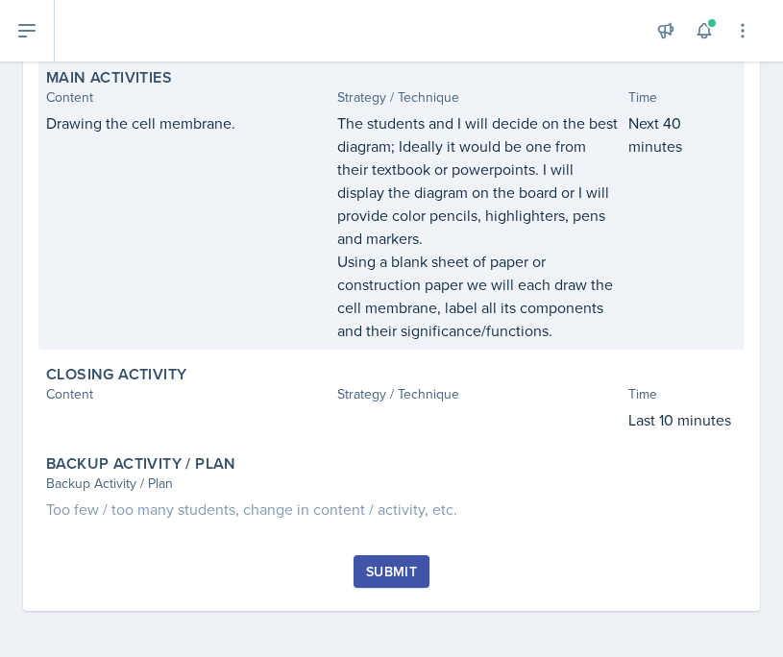
click at [441, 282] on p "Using a blank sheet of paper or construction paper we will each draw the cell m…" at bounding box center [478, 296] width 283 height 92
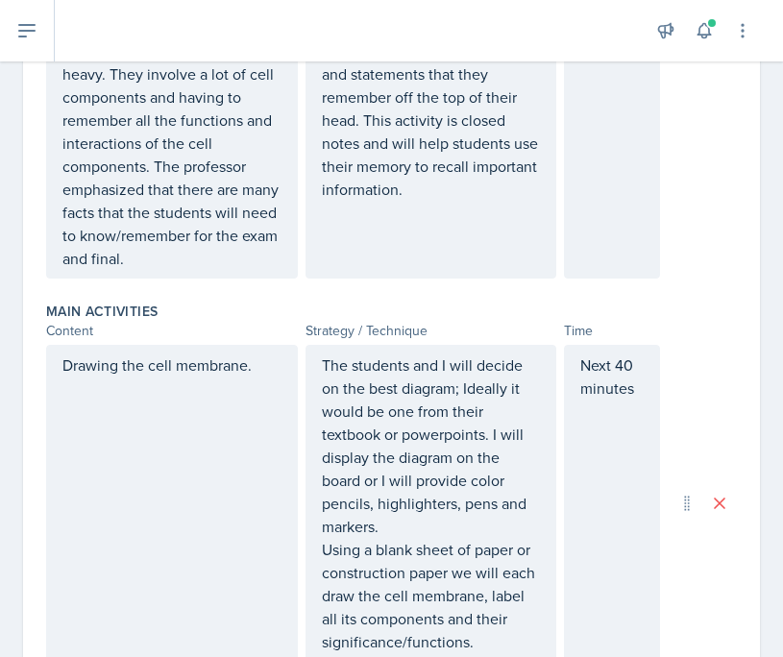
click at [179, 416] on div "Drawing the cell membrane." at bounding box center [172, 503] width 252 height 317
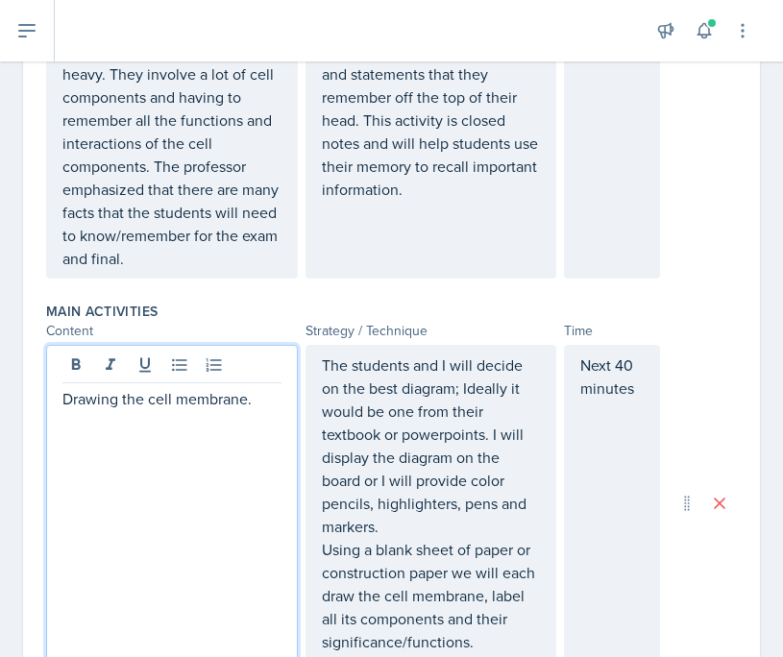
scroll to position [556, 0]
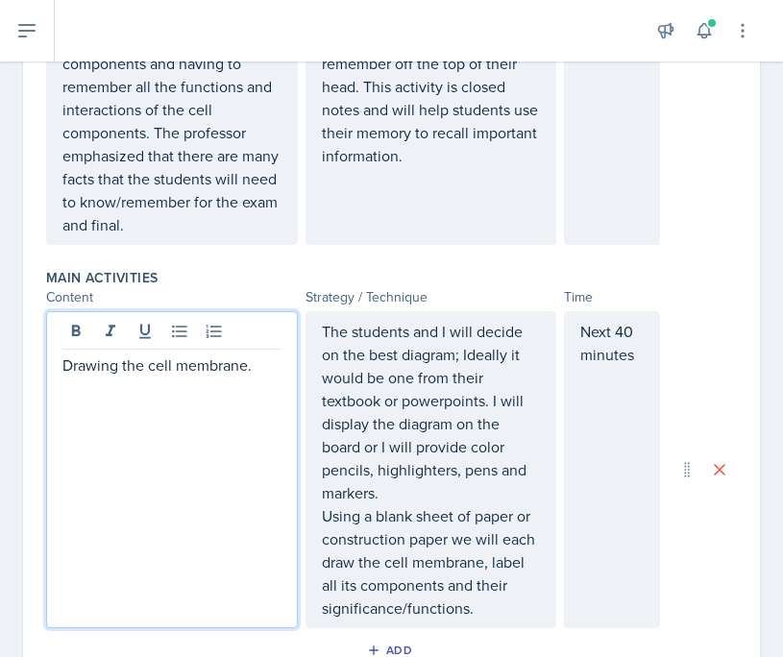
click at [266, 367] on p "Drawing the cell membrane." at bounding box center [171, 364] width 219 height 23
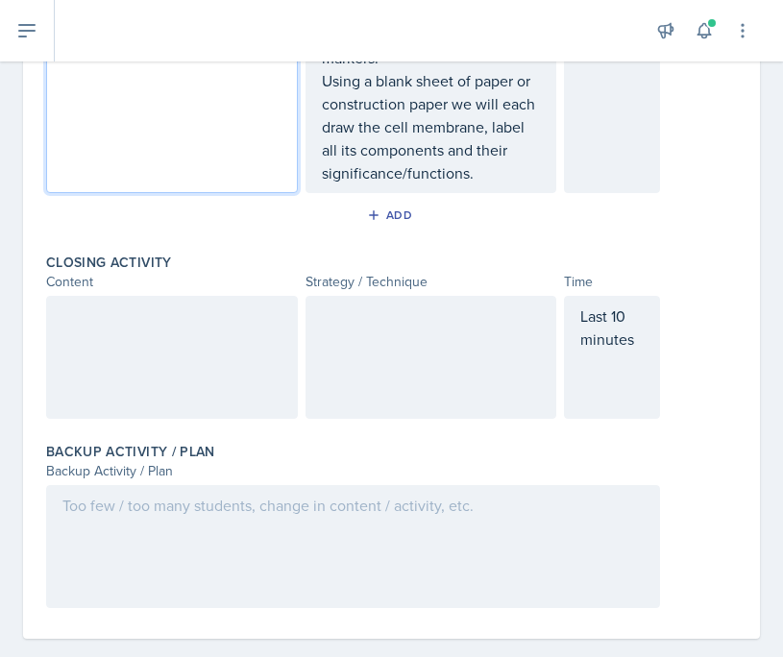
scroll to position [998, 0]
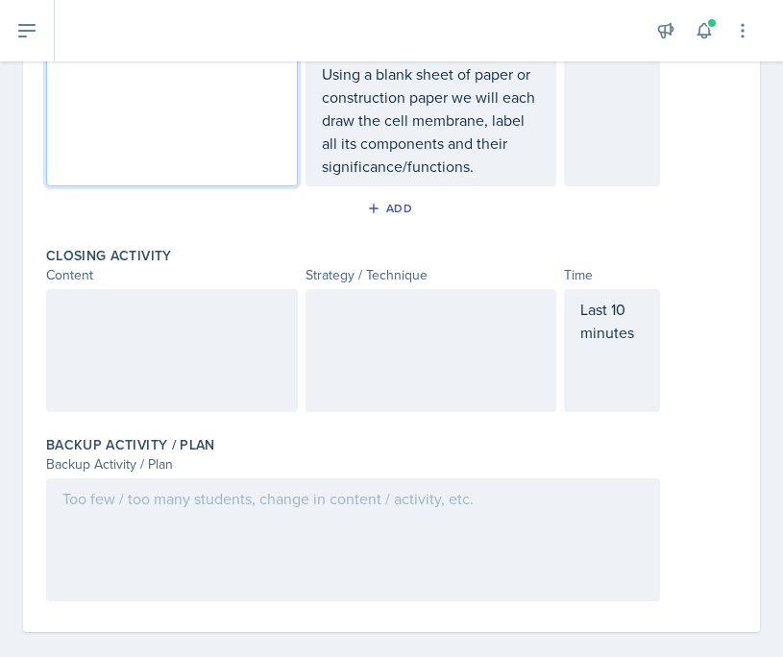
click at [157, 332] on div at bounding box center [172, 350] width 252 height 123
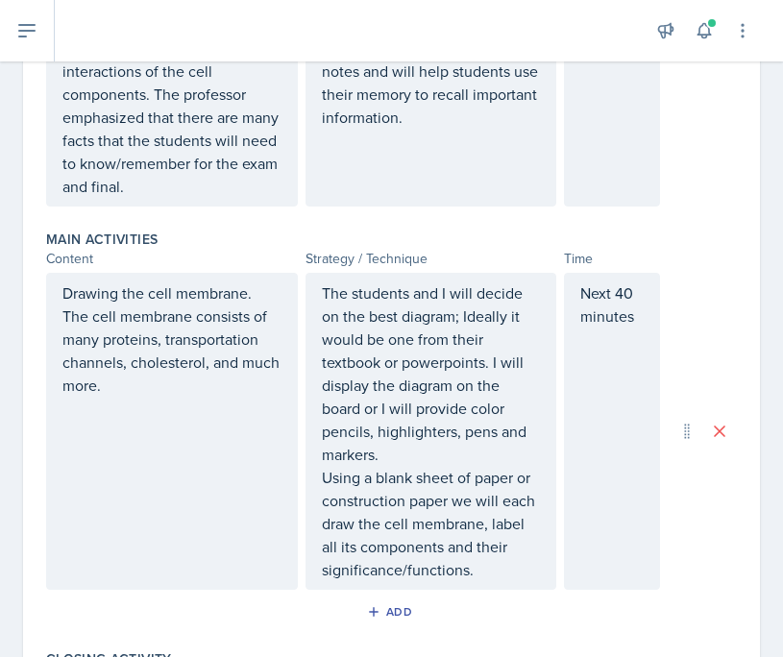
scroll to position [586, 0]
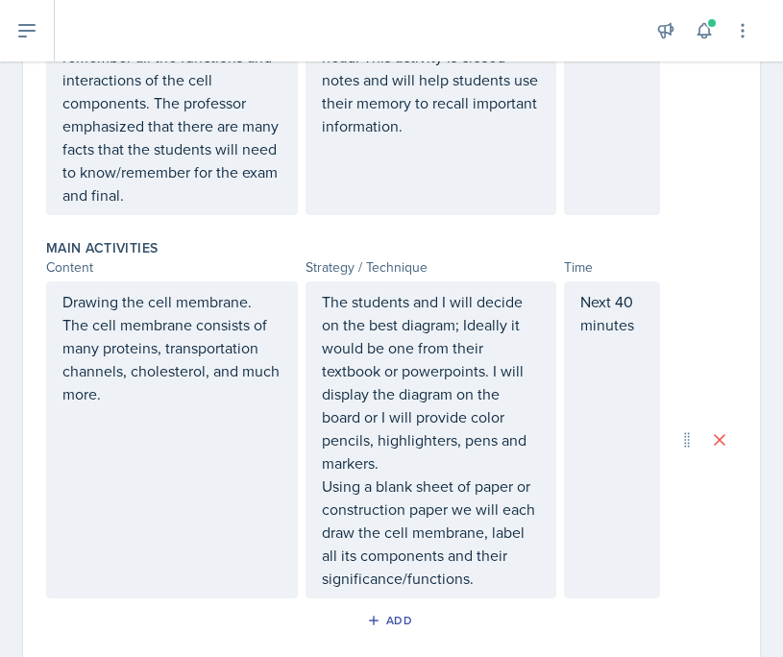
click at [198, 394] on p "Drawing the cell membrane. The cell membrane consists of many proteins, transpo…" at bounding box center [171, 347] width 219 height 115
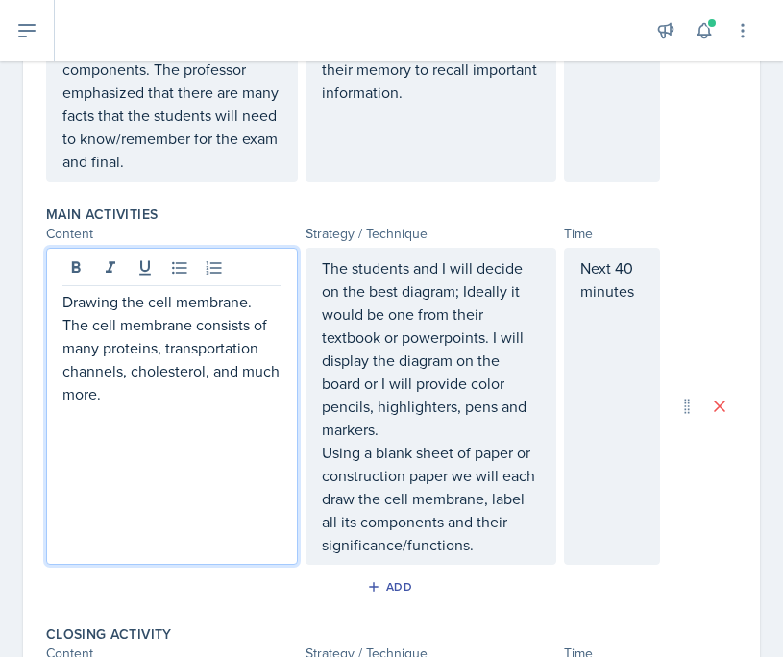
click at [495, 546] on p "Using a blank sheet of paper or construction paper we will each draw the cell m…" at bounding box center [431, 498] width 219 height 115
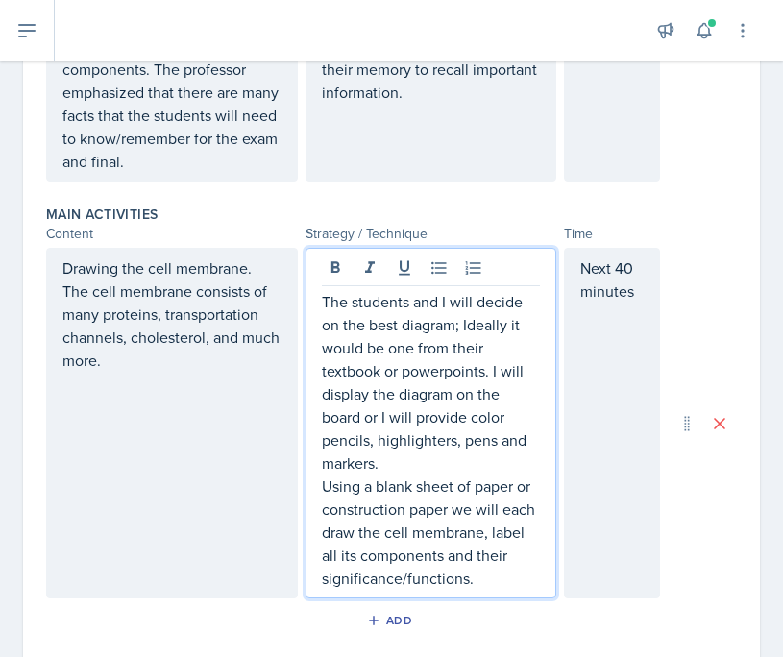
scroll to position [643, 0]
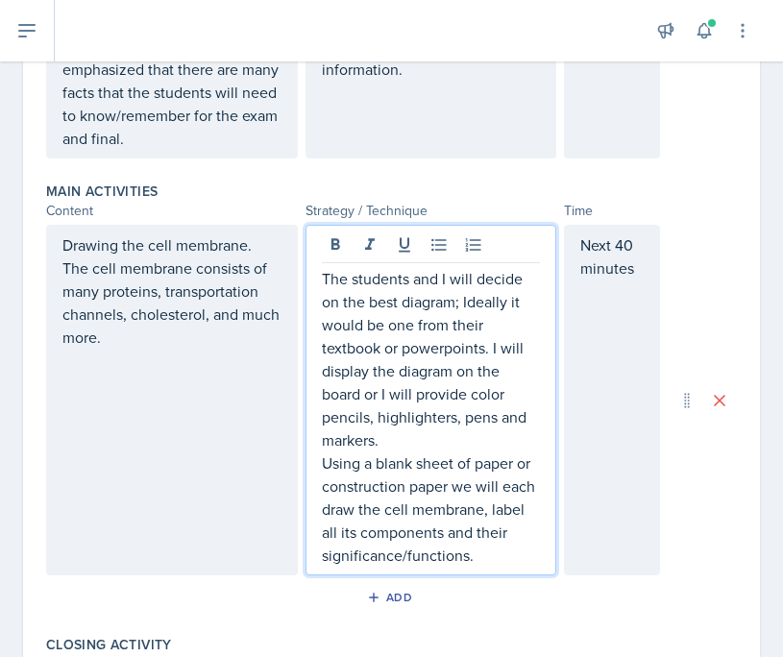
click at [485, 559] on p "Using a blank sheet of paper or construction paper we will each draw the cell m…" at bounding box center [431, 508] width 219 height 115
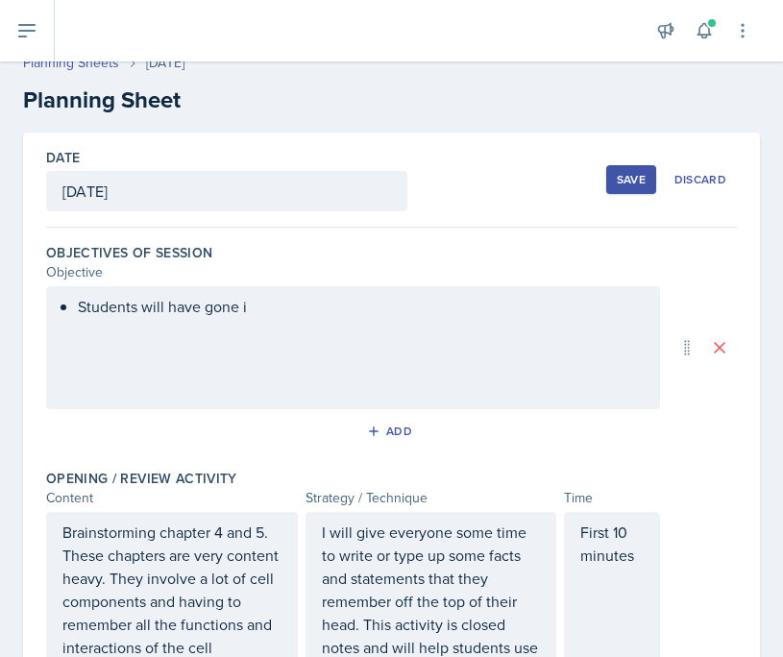
scroll to position [0, 0]
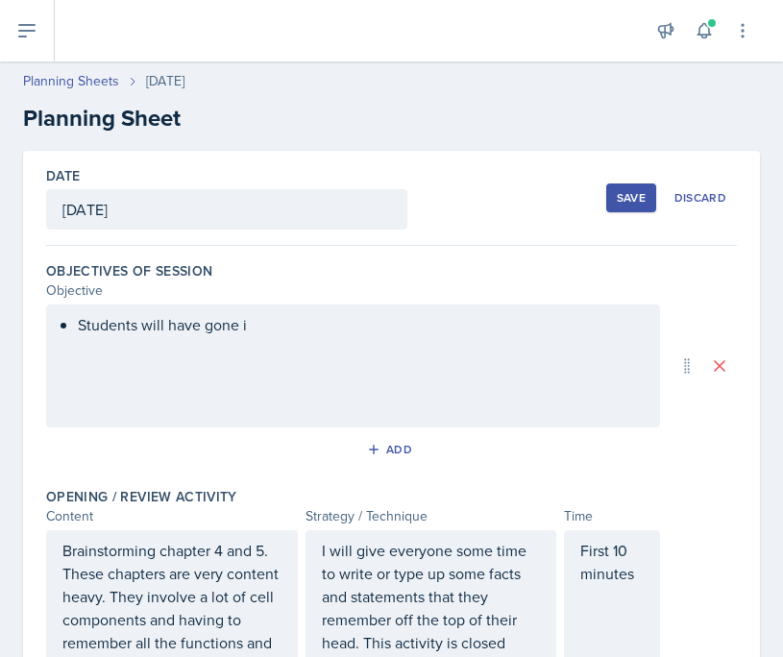
click at [444, 372] on div "Students will have gone i" at bounding box center [353, 365] width 614 height 123
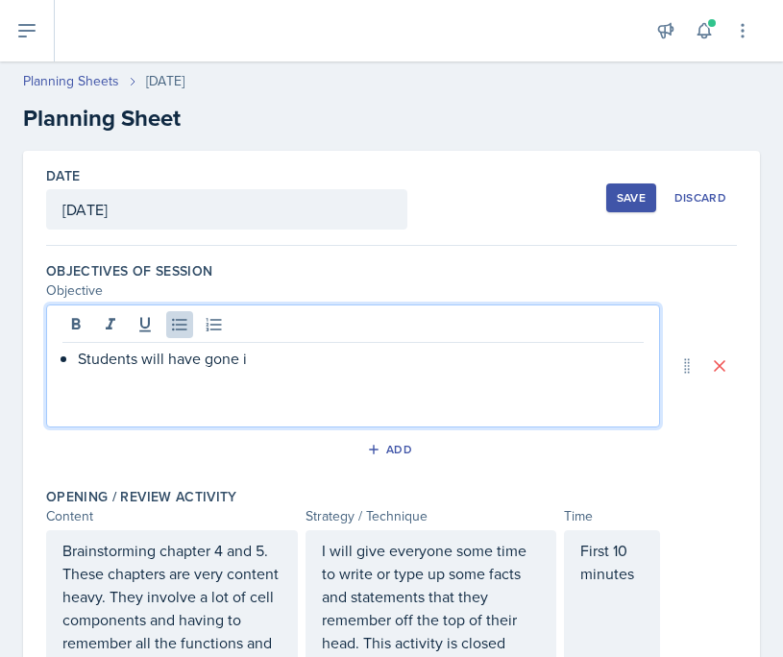
click at [383, 357] on p "Students will have gone i" at bounding box center [361, 358] width 566 height 23
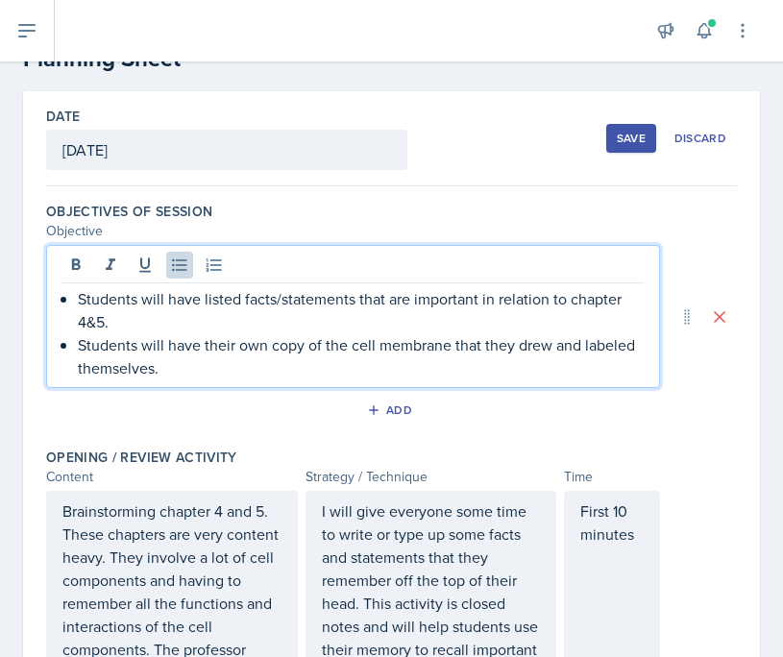
scroll to position [38, 0]
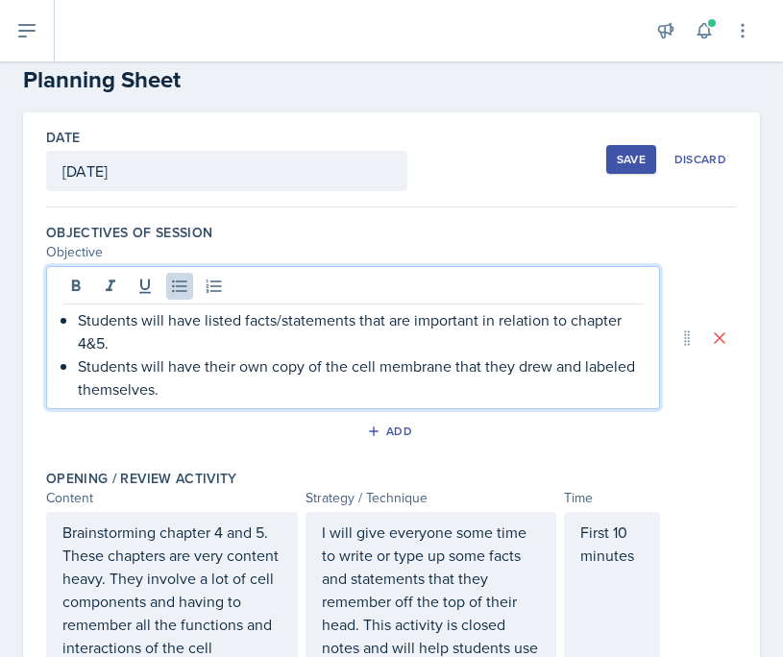
click at [623, 163] on div "Save" at bounding box center [631, 159] width 29 height 15
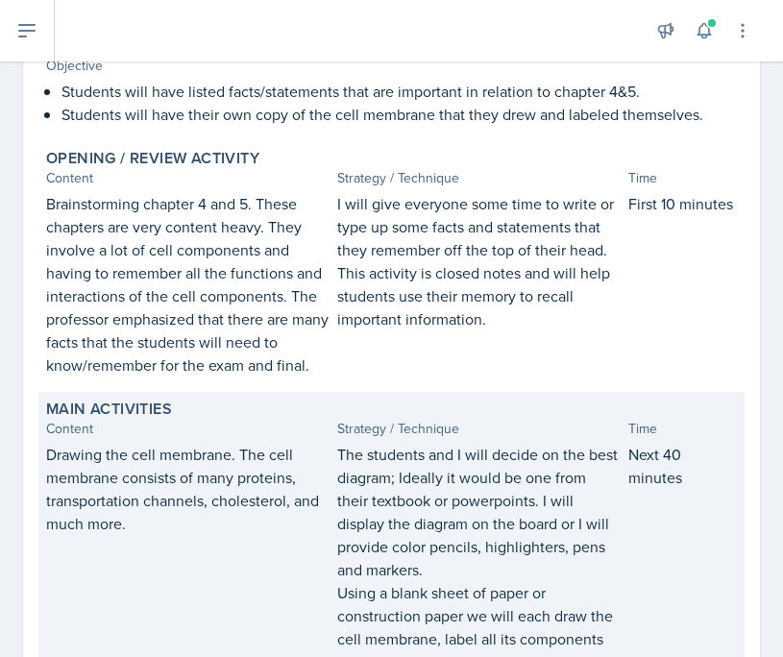
scroll to position [0, 0]
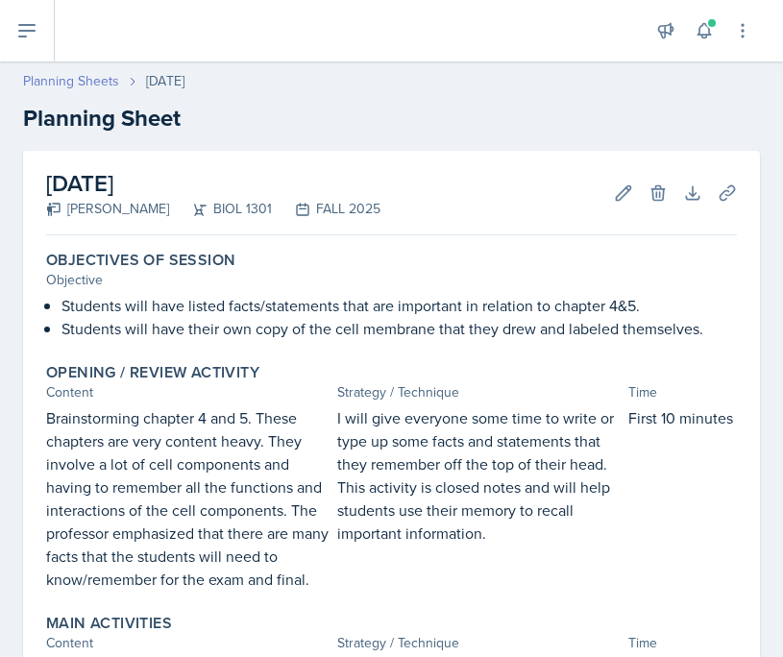
click at [73, 80] on link "Planning Sheets" at bounding box center [71, 81] width 96 height 20
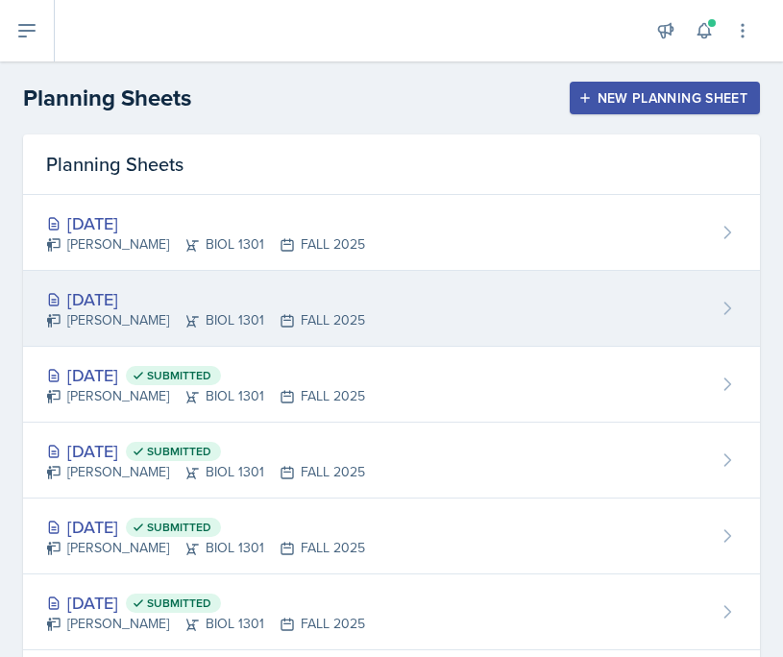
click at [159, 288] on div "[DATE]" at bounding box center [205, 299] width 319 height 26
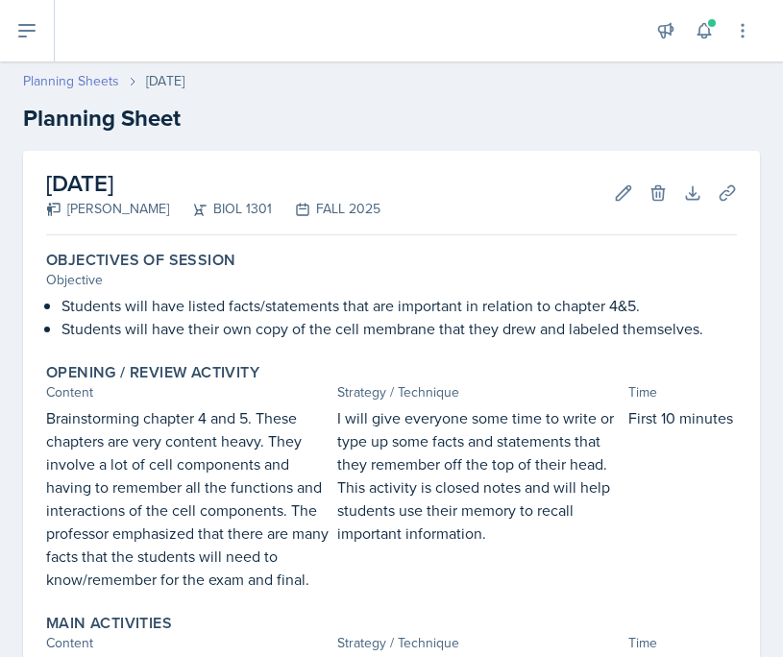
click at [90, 79] on link "Planning Sheets" at bounding box center [71, 81] width 96 height 20
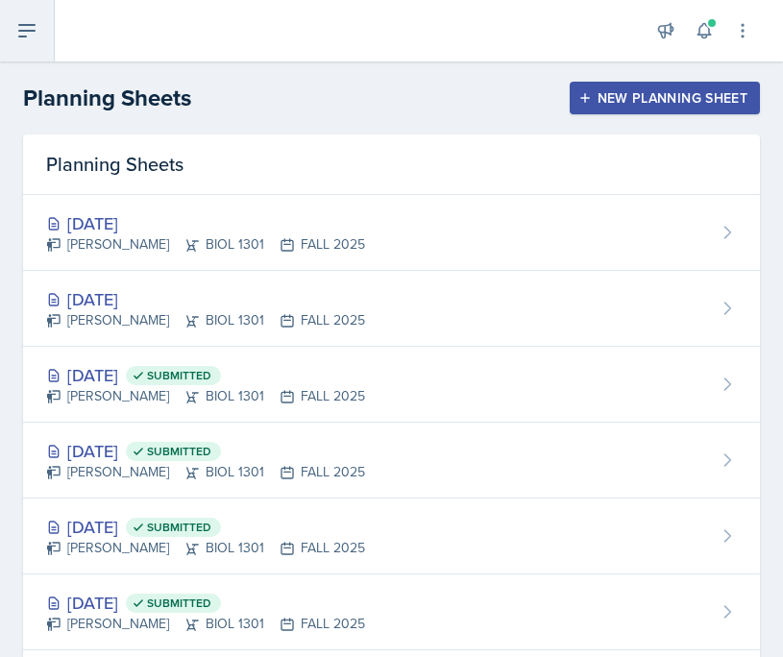
click at [26, 37] on icon at bounding box center [26, 31] width 15 height 12
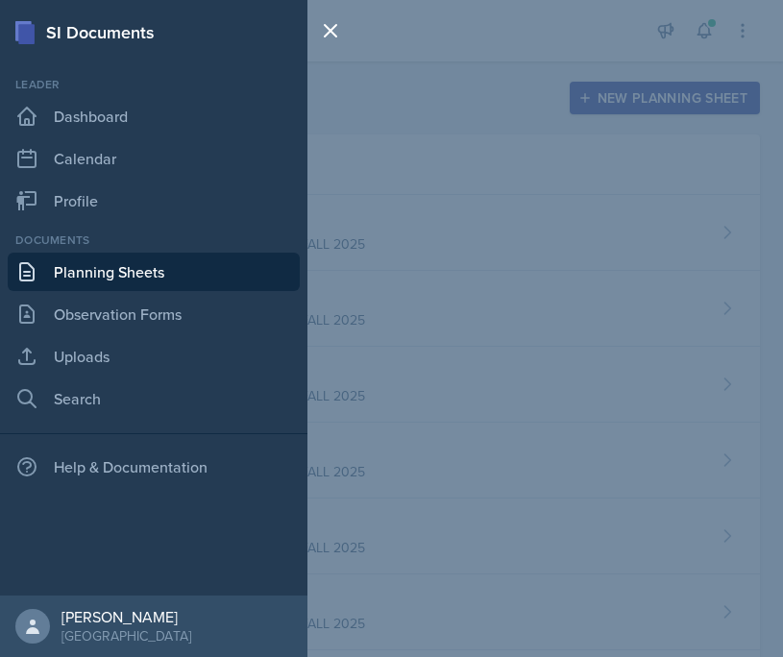
click at [336, 211] on div at bounding box center [334, 328] width 54 height 657
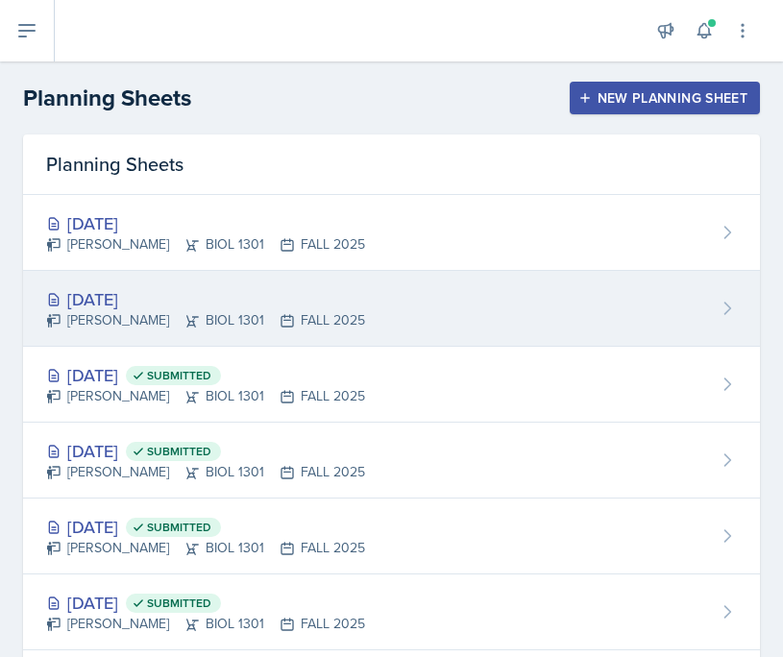
click at [230, 297] on div "[DATE]" at bounding box center [205, 299] width 319 height 26
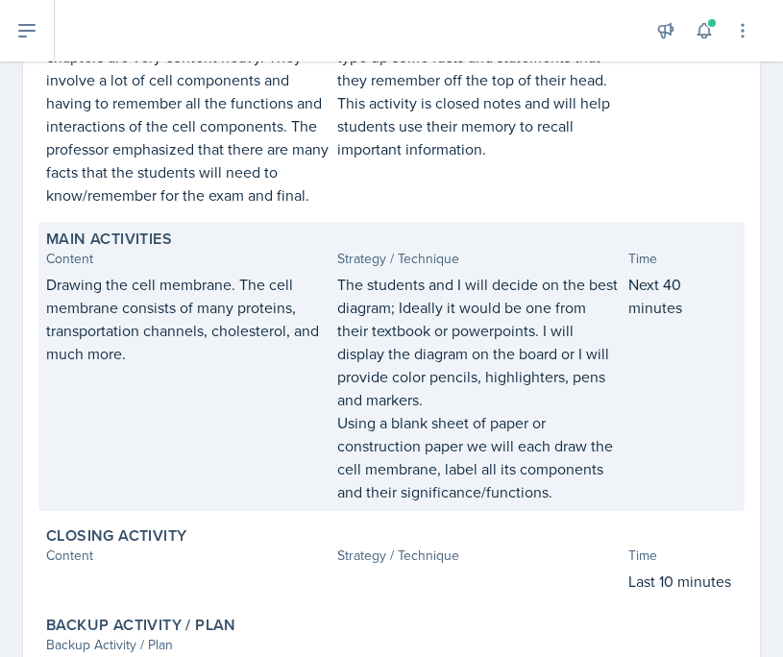
scroll to position [267, 0]
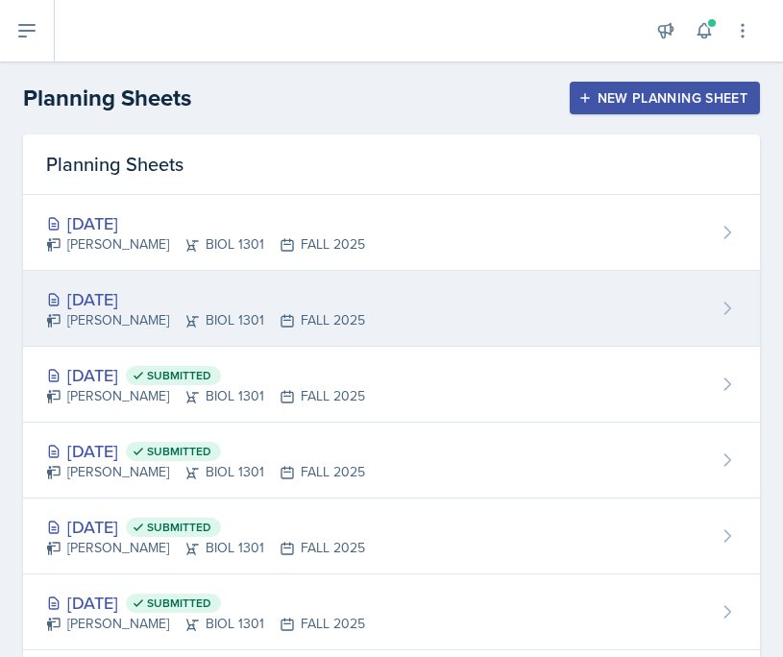
click at [260, 289] on div "[DATE]" at bounding box center [205, 299] width 319 height 26
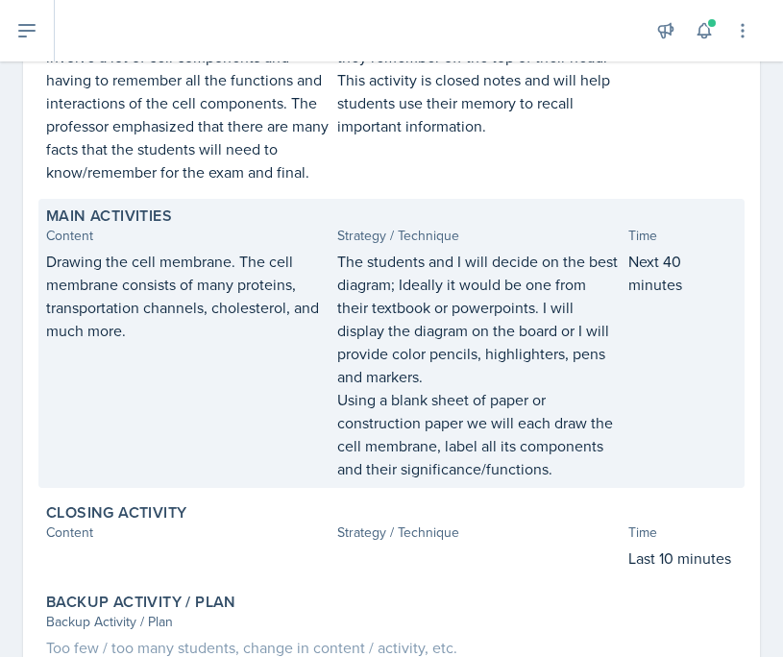
scroll to position [408, 0]
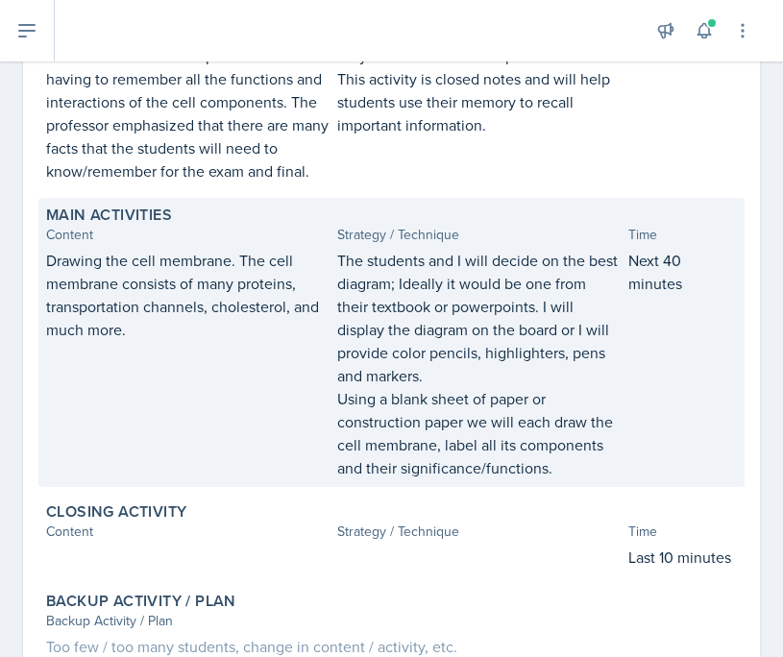
click at [440, 352] on p "The students and I will decide on the best diagram; Ideally it would be one fro…" at bounding box center [478, 318] width 283 height 138
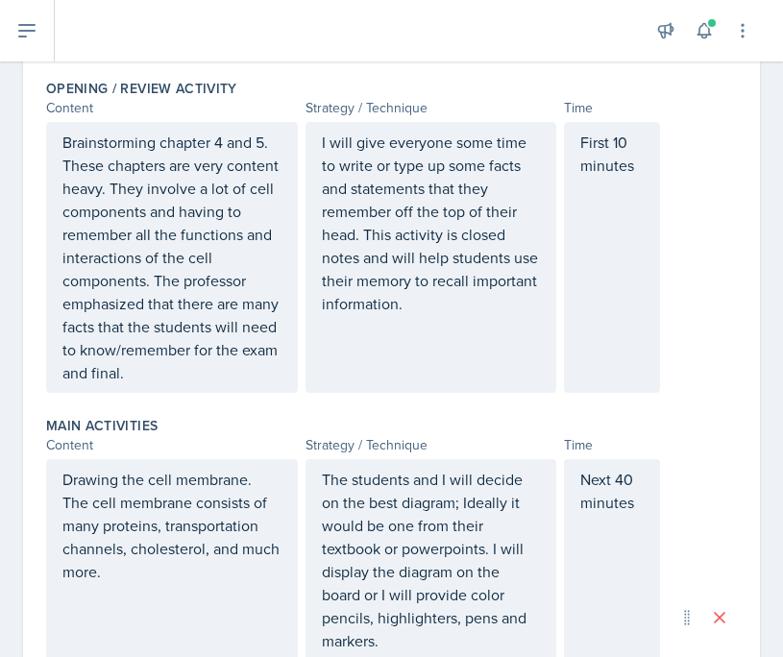
scroll to position [808, 0]
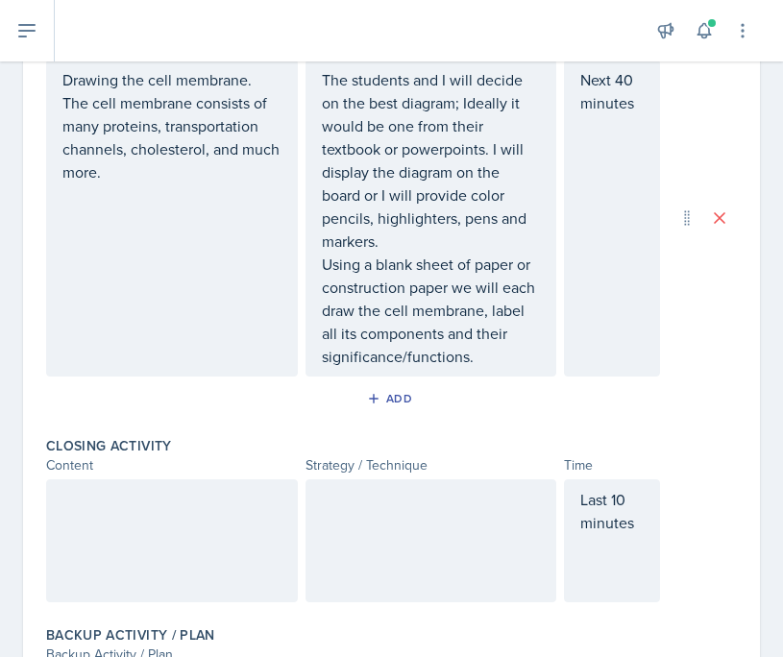
click at [384, 200] on p "The students and I will decide on the best diagram; Ideally it would be one fro…" at bounding box center [431, 160] width 219 height 184
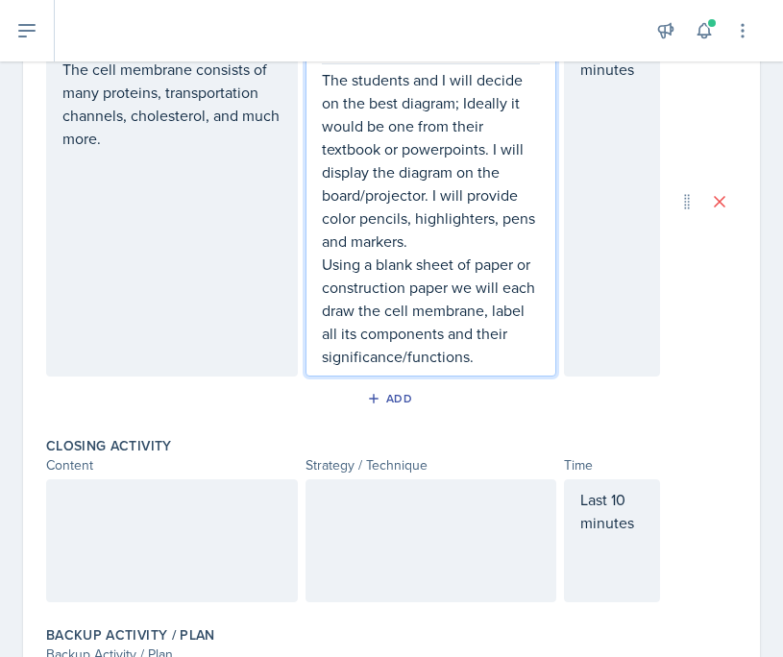
click at [482, 354] on p "Using a blank sheet of paper or construction paper we will each draw the cell m…" at bounding box center [431, 310] width 219 height 115
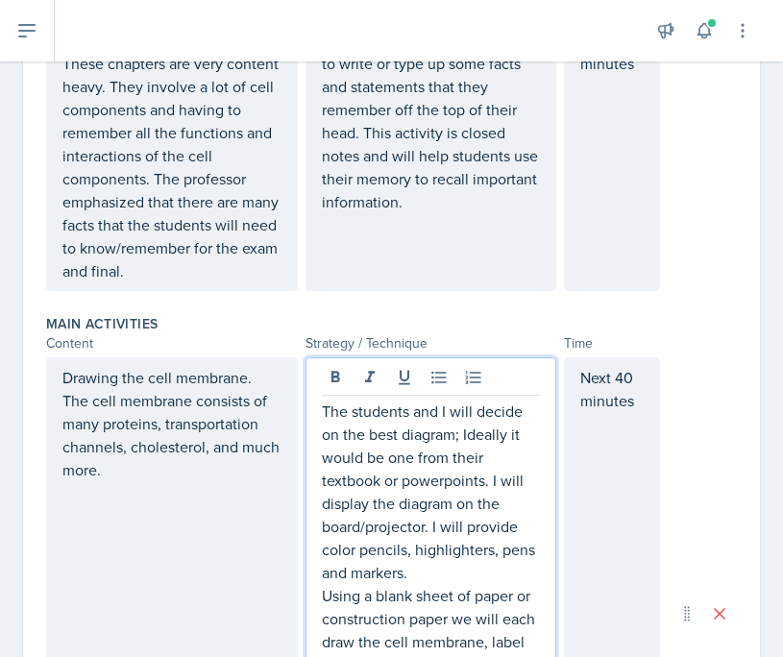
scroll to position [281, 0]
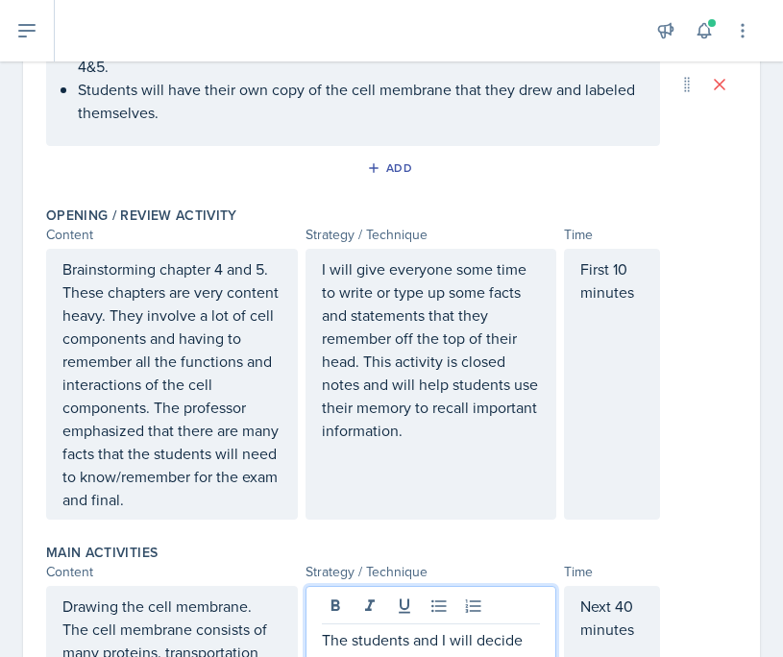
click at [446, 425] on p "I will give everyone some time to write or type up some facts and statements th…" at bounding box center [431, 349] width 219 height 184
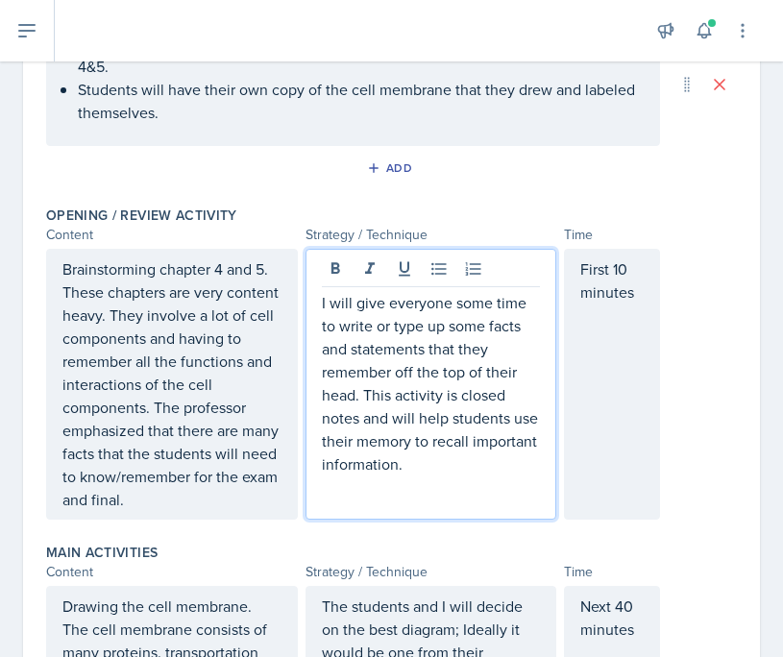
scroll to position [315, 0]
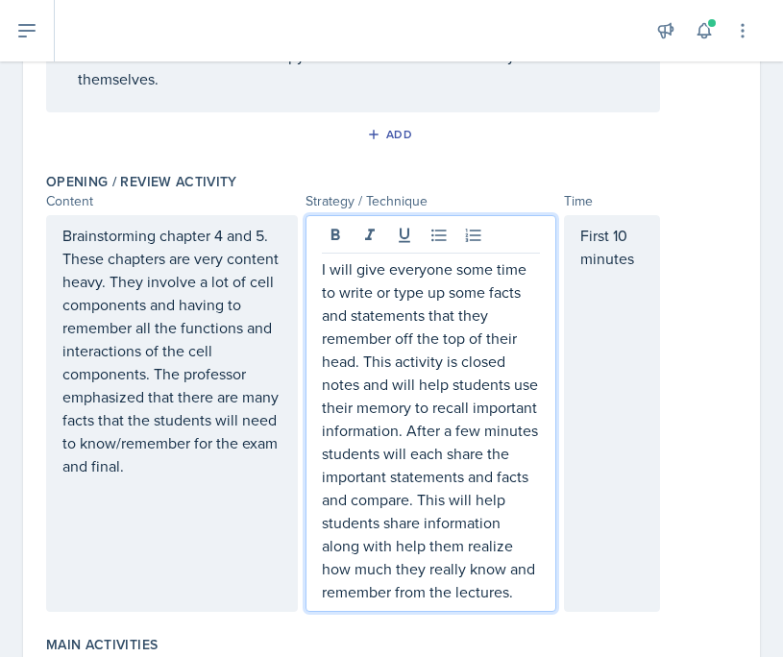
click at [425, 524] on p "I will give everyone some time to write or type up some facts and statements th…" at bounding box center [431, 430] width 219 height 346
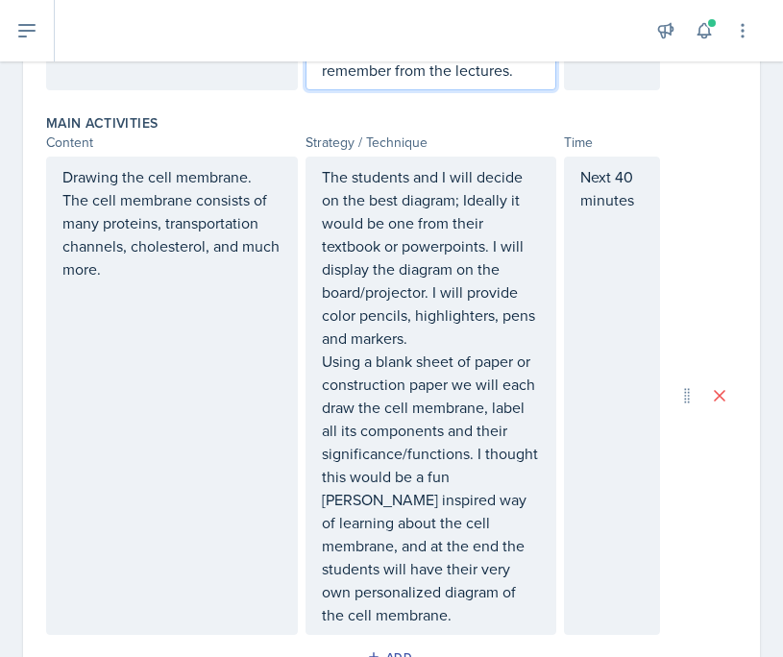
scroll to position [842, 0]
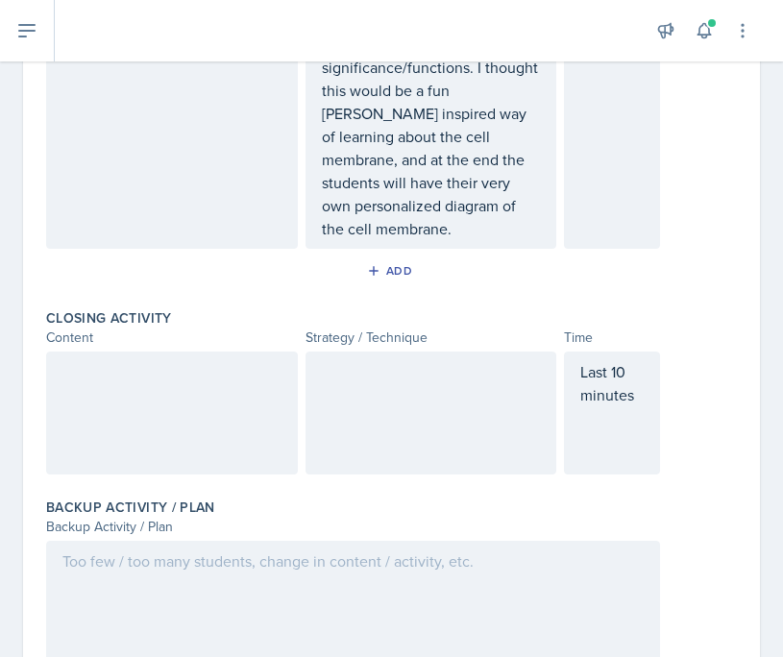
click at [226, 363] on div at bounding box center [172, 413] width 252 height 123
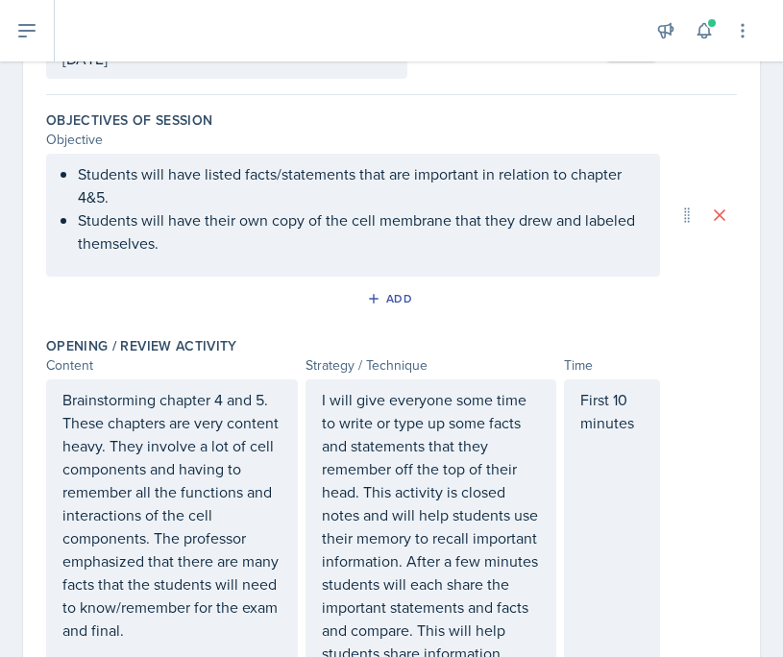
scroll to position [0, 0]
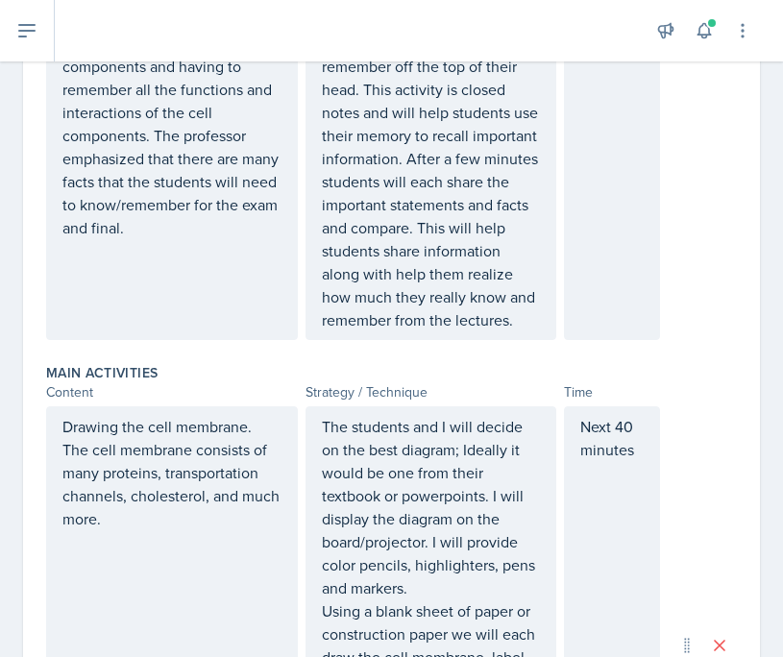
click at [620, 443] on p "Next 40 minutes" at bounding box center [611, 438] width 63 height 46
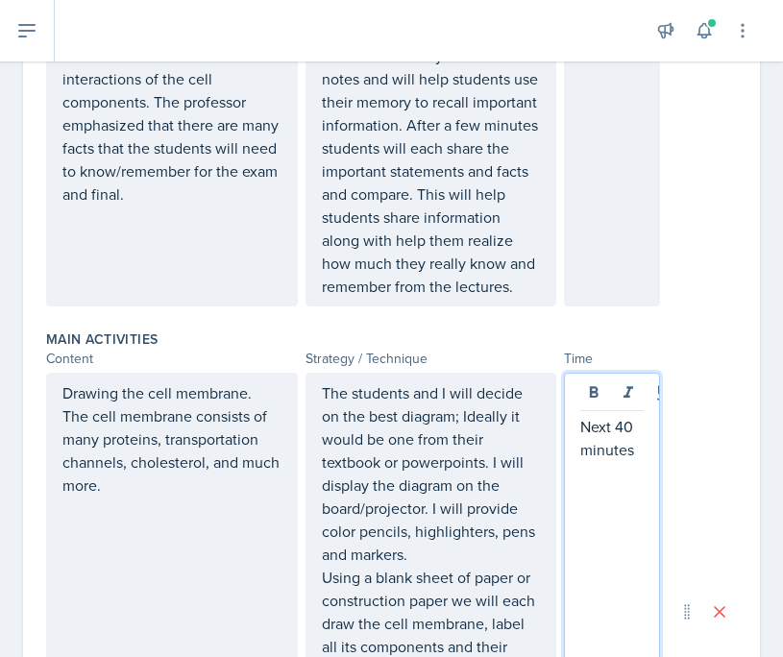
click at [637, 416] on p "Next 40 minutes" at bounding box center [611, 438] width 63 height 46
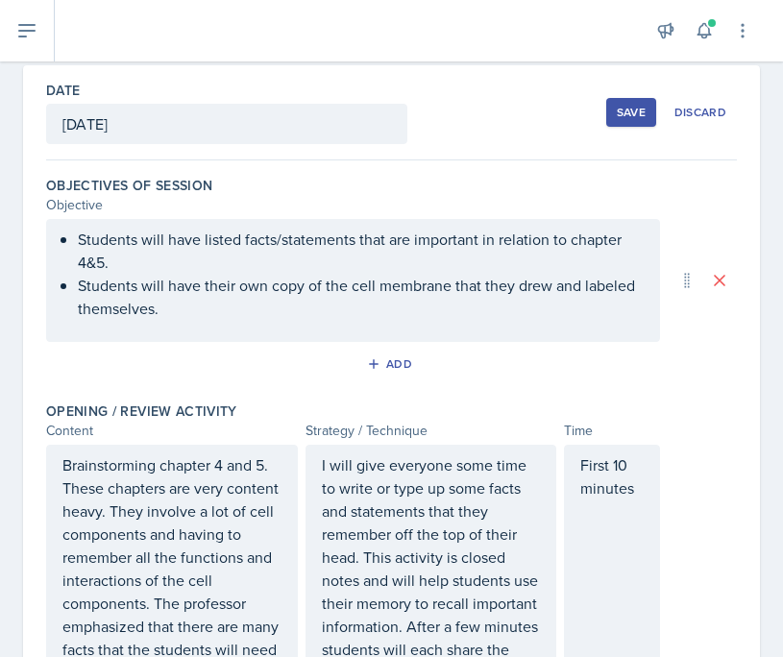
scroll to position [0, 0]
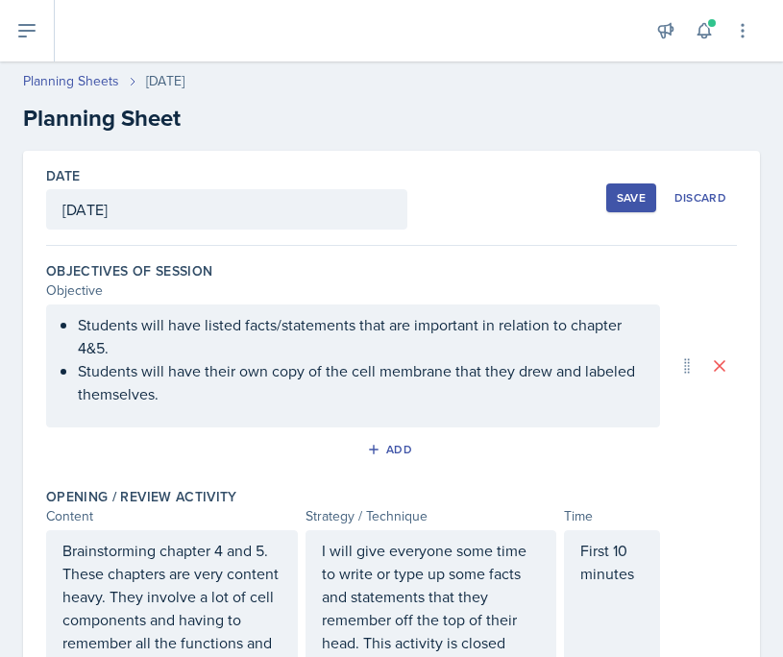
click at [631, 186] on button "Save" at bounding box center [631, 197] width 50 height 29
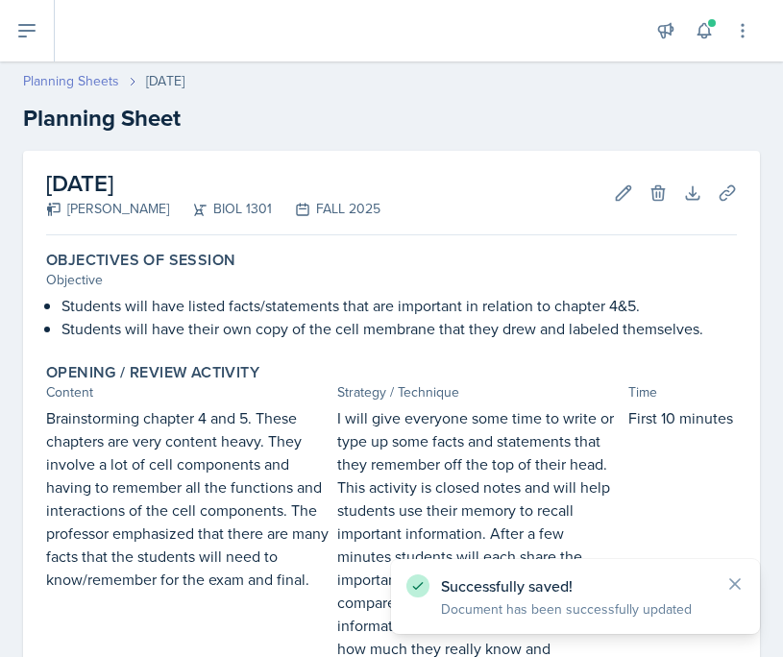
click at [108, 72] on link "Planning Sheets" at bounding box center [71, 81] width 96 height 20
